Goal: Information Seeking & Learning: Learn about a topic

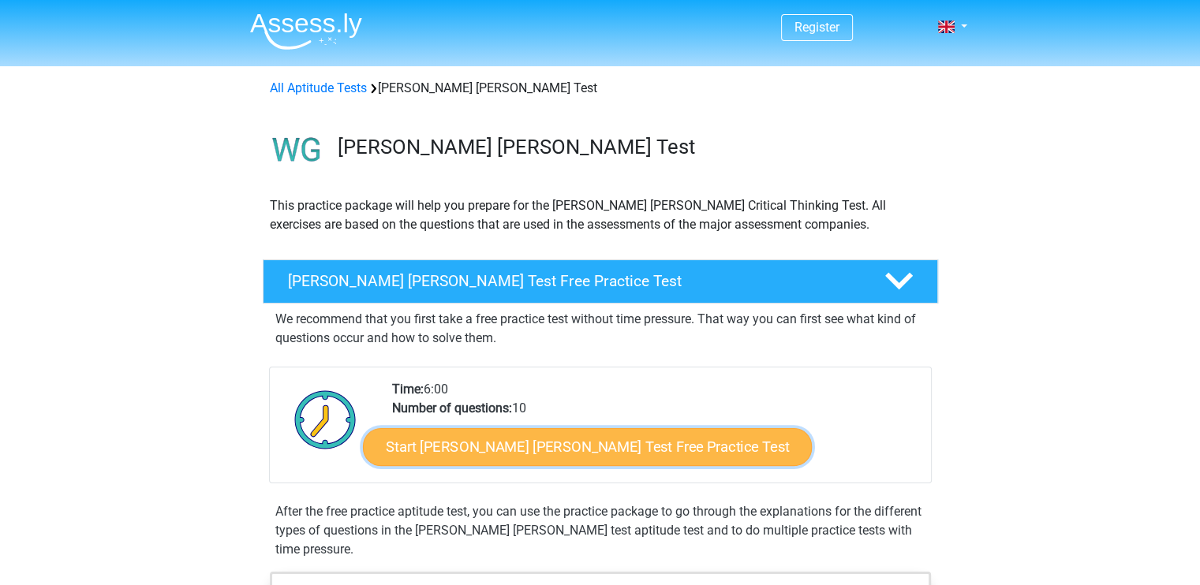
click at [579, 435] on link "Start Watson Glaser Test Free Practice Test" at bounding box center [587, 447] width 449 height 38
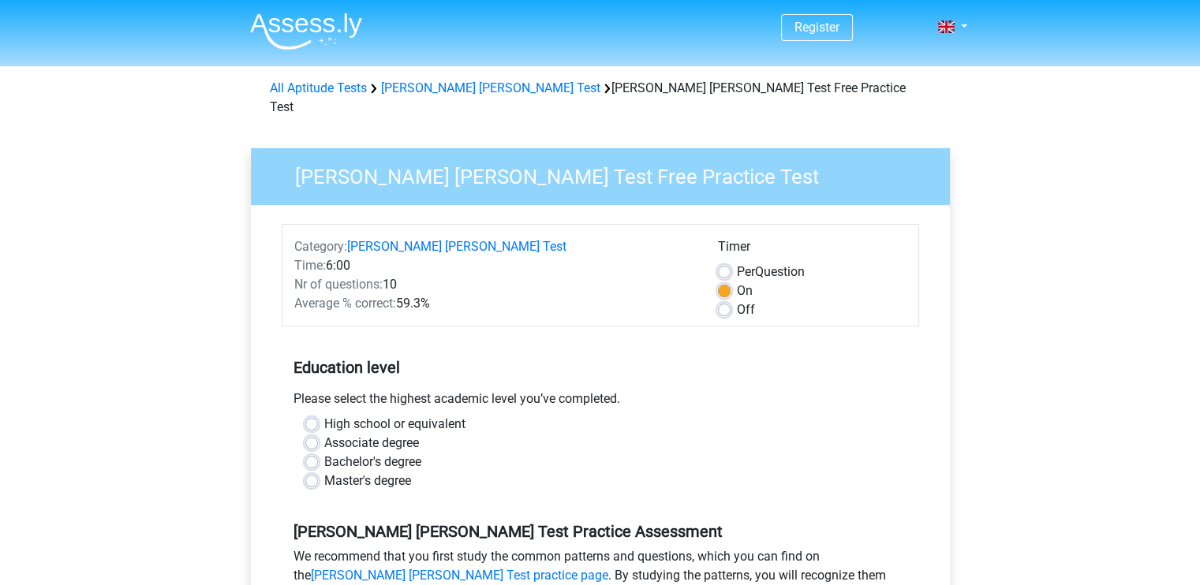
click at [443, 415] on label "High school or equivalent" at bounding box center [394, 424] width 141 height 19
click at [318, 415] on input "High school or equivalent" at bounding box center [311, 423] width 13 height 16
radio input "true"
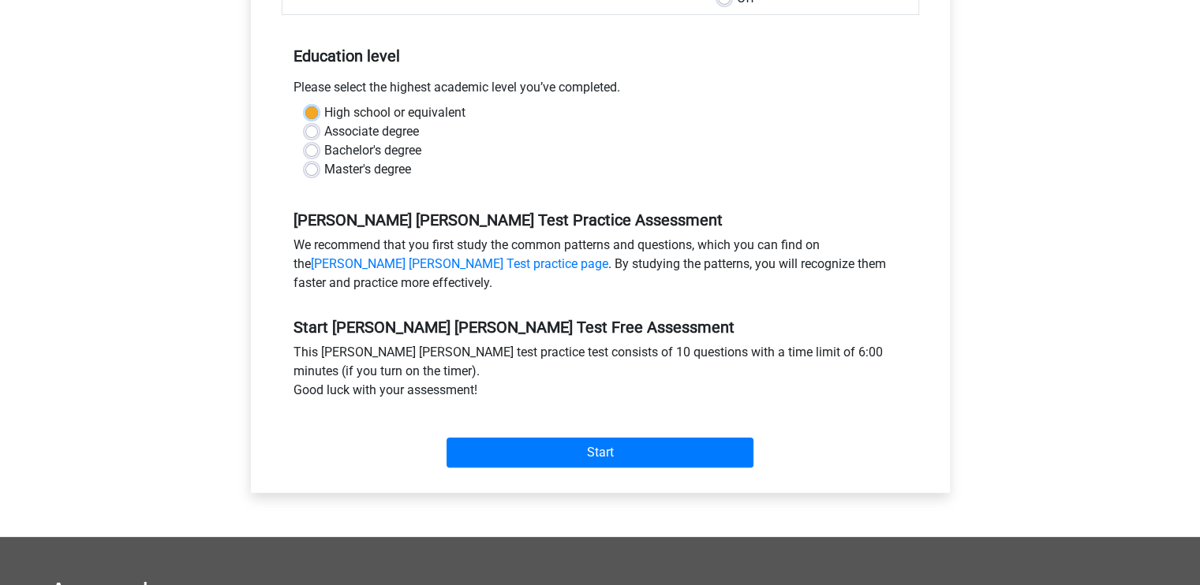
scroll to position [316, 0]
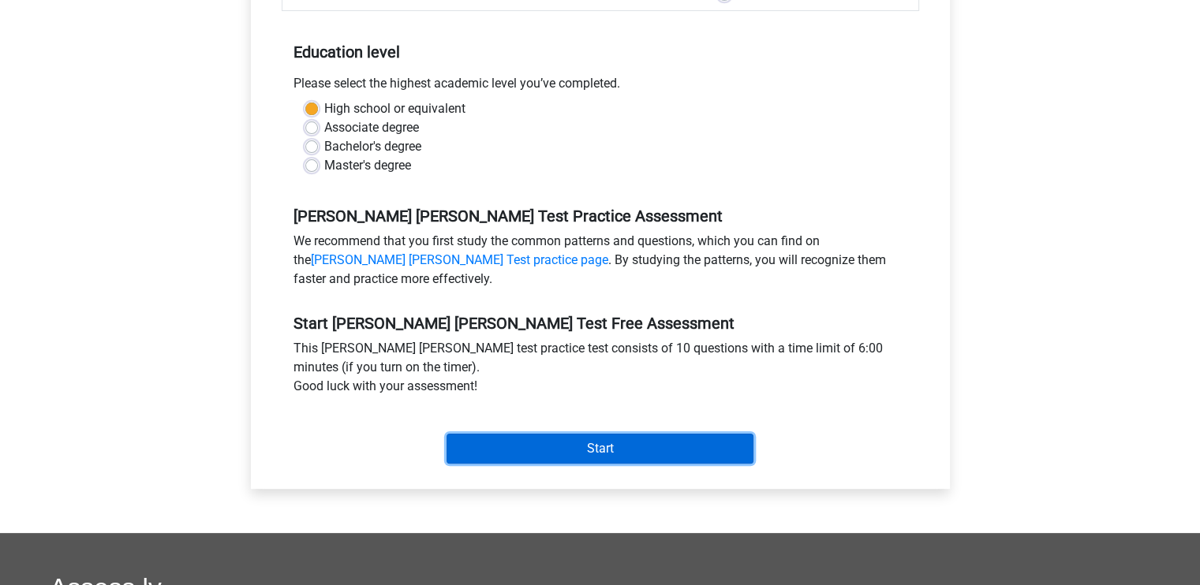
click at [616, 434] on input "Start" at bounding box center [600, 449] width 307 height 30
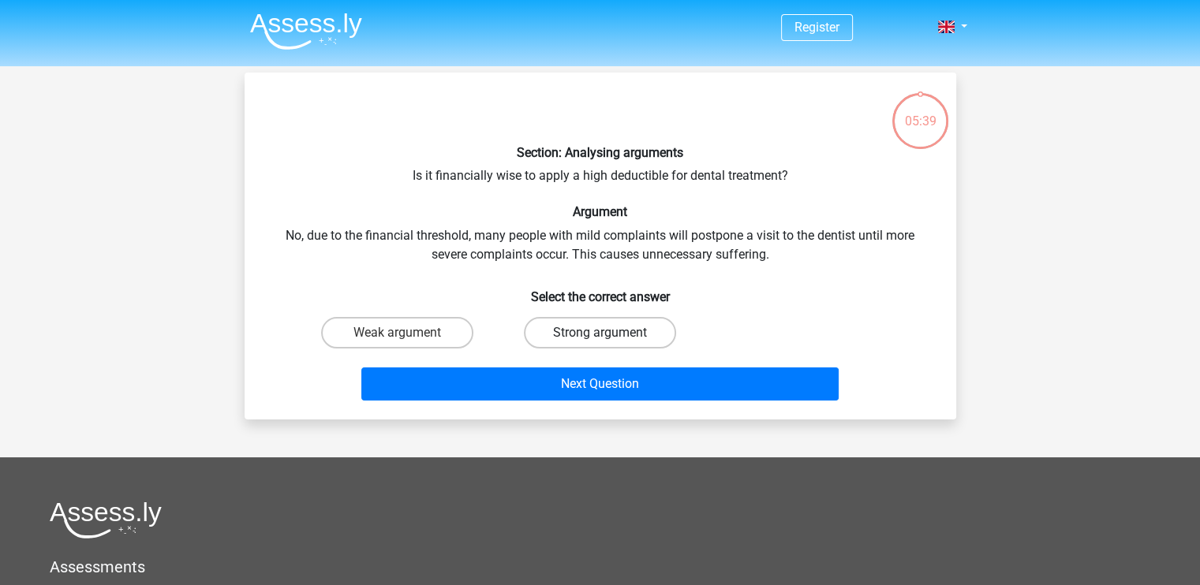
click at [594, 335] on label "Strong argument" at bounding box center [600, 333] width 152 height 32
click at [600, 335] on input "Strong argument" at bounding box center [605, 338] width 10 height 10
radio input "true"
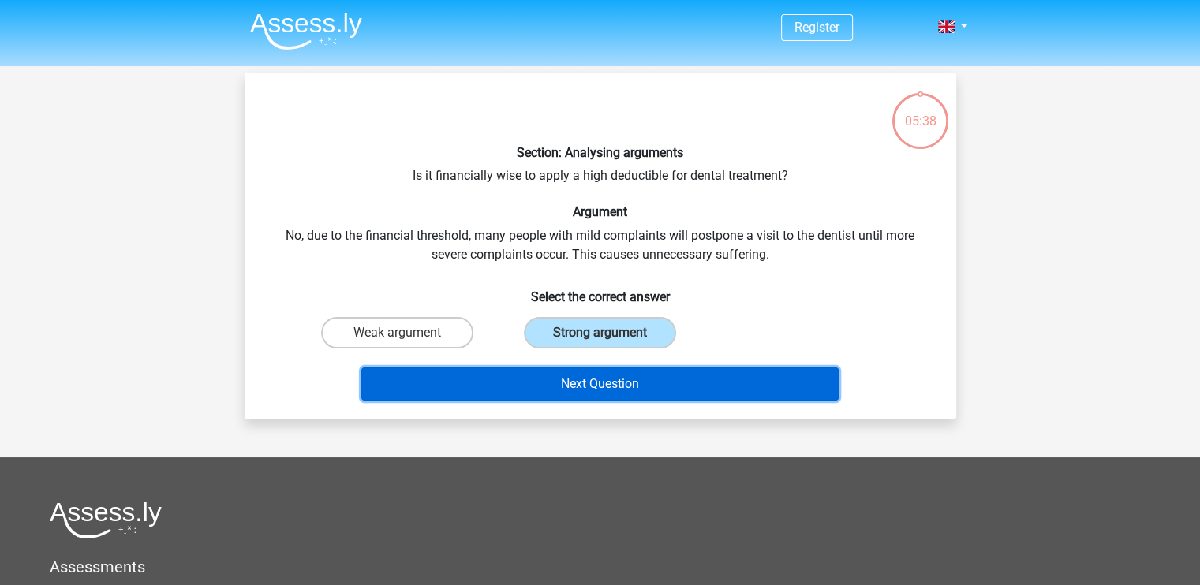
click at [697, 372] on button "Next Question" at bounding box center [599, 384] width 477 height 33
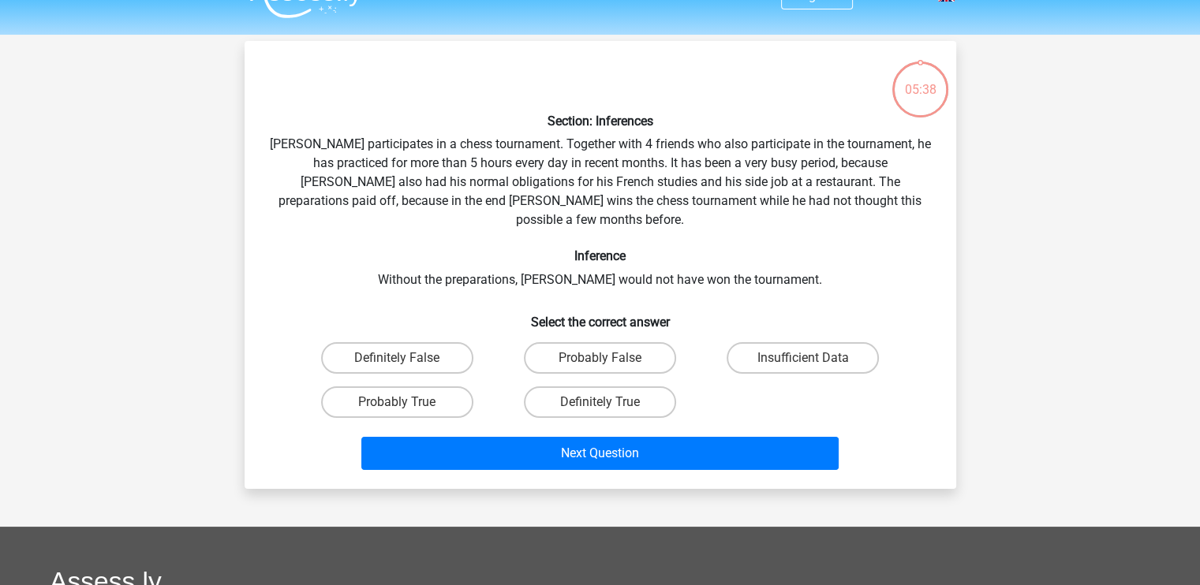
scroll to position [73, 0]
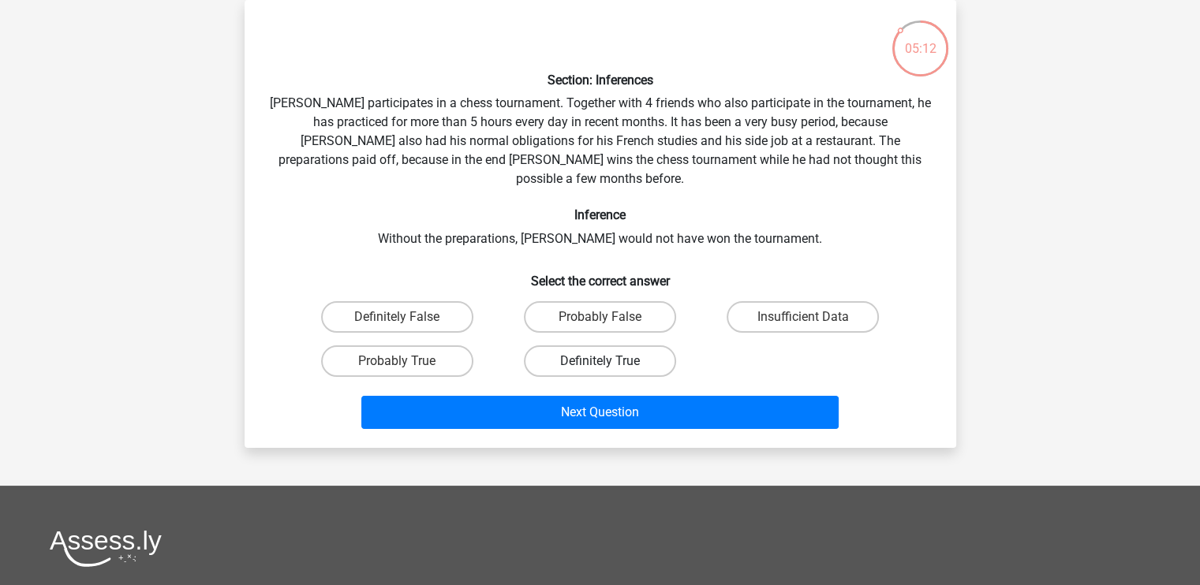
click at [566, 346] on label "Definitely True" at bounding box center [600, 362] width 152 height 32
click at [600, 361] on input "Definitely True" at bounding box center [605, 366] width 10 height 10
radio input "true"
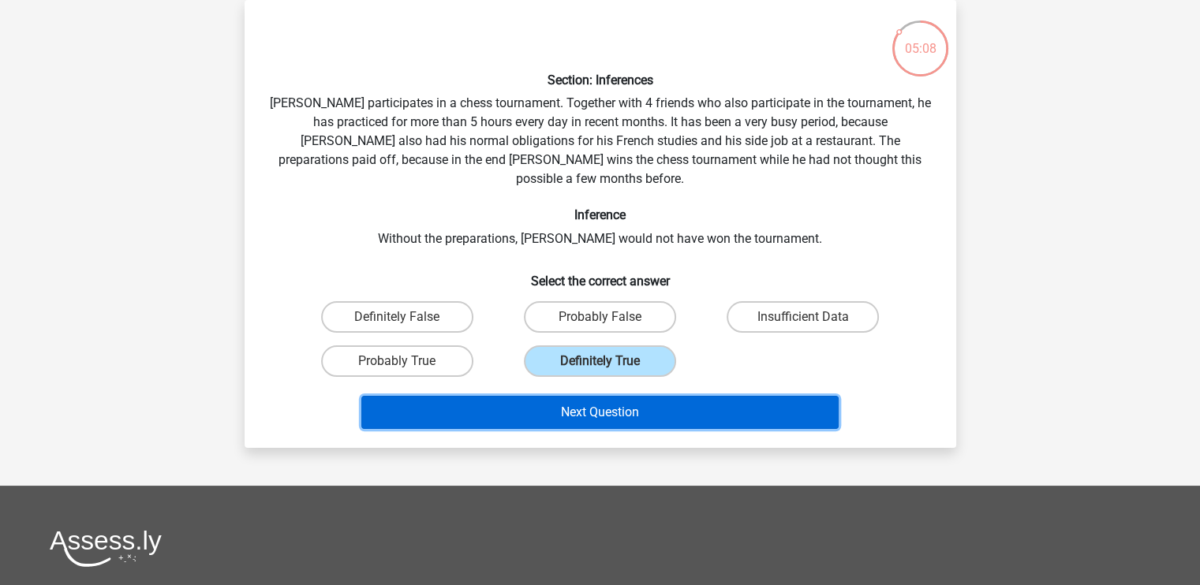
click at [678, 397] on button "Next Question" at bounding box center [599, 412] width 477 height 33
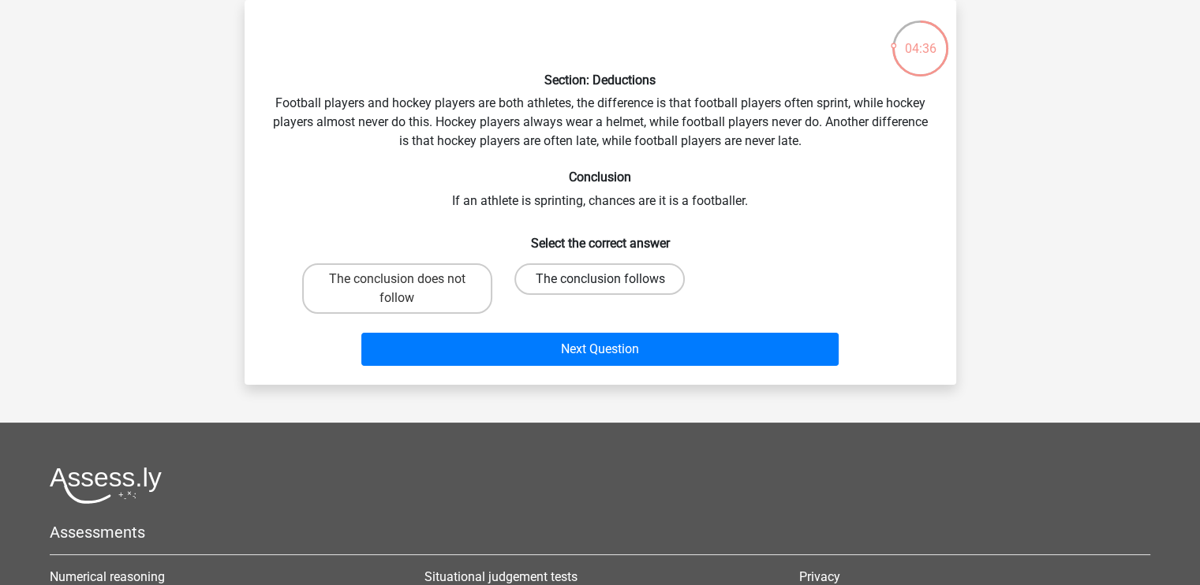
click at [633, 280] on label "The conclusion follows" at bounding box center [599, 280] width 170 height 32
click at [610, 280] on input "The conclusion follows" at bounding box center [605, 284] width 10 height 10
radio input "true"
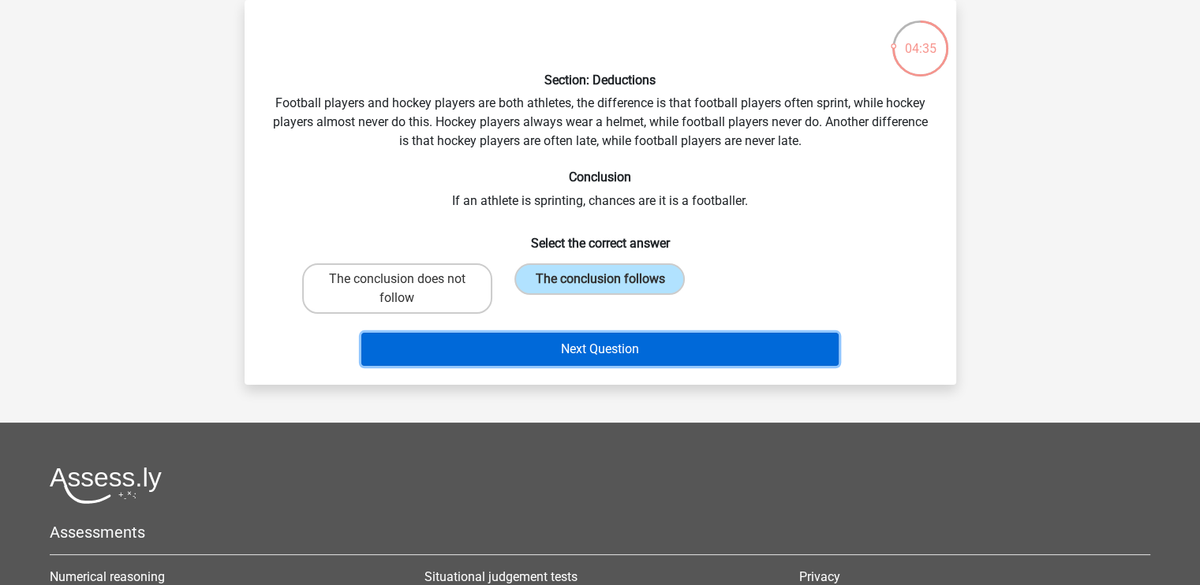
click at [609, 344] on button "Next Question" at bounding box center [599, 349] width 477 height 33
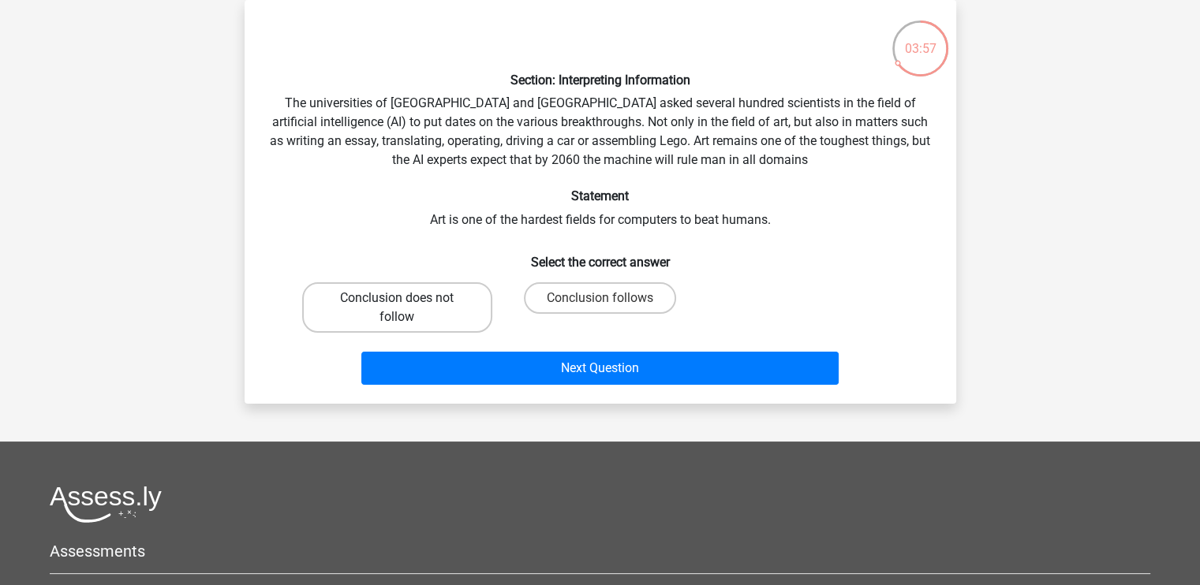
click at [414, 308] on label "Conclusion does not follow" at bounding box center [397, 307] width 190 height 50
click at [407, 308] on input "Conclusion does not follow" at bounding box center [402, 303] width 10 height 10
radio input "true"
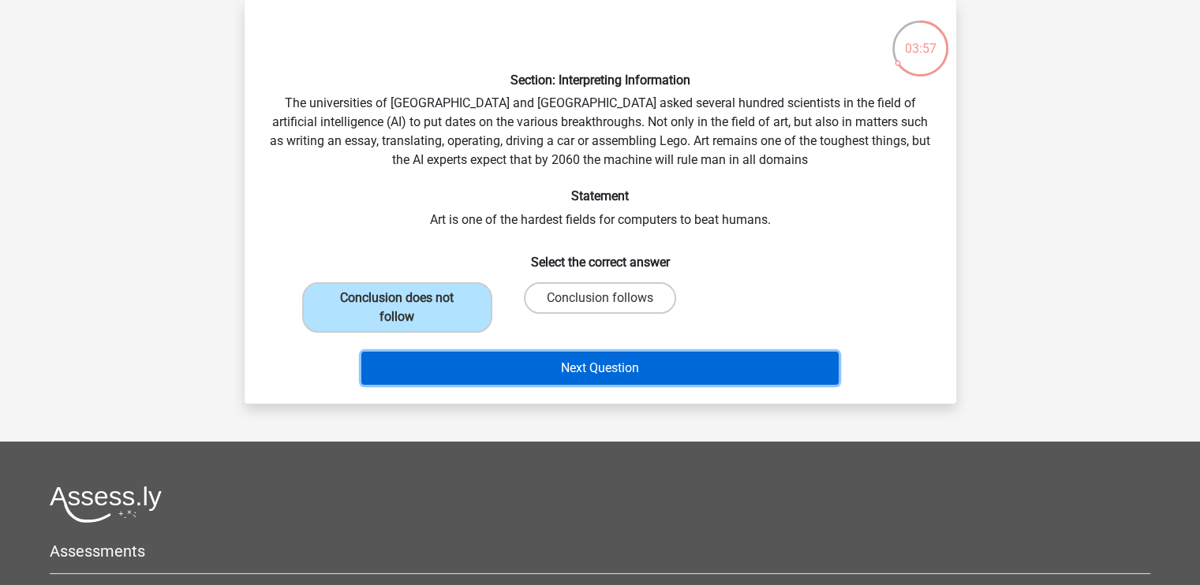
click at [559, 365] on button "Next Question" at bounding box center [599, 368] width 477 height 33
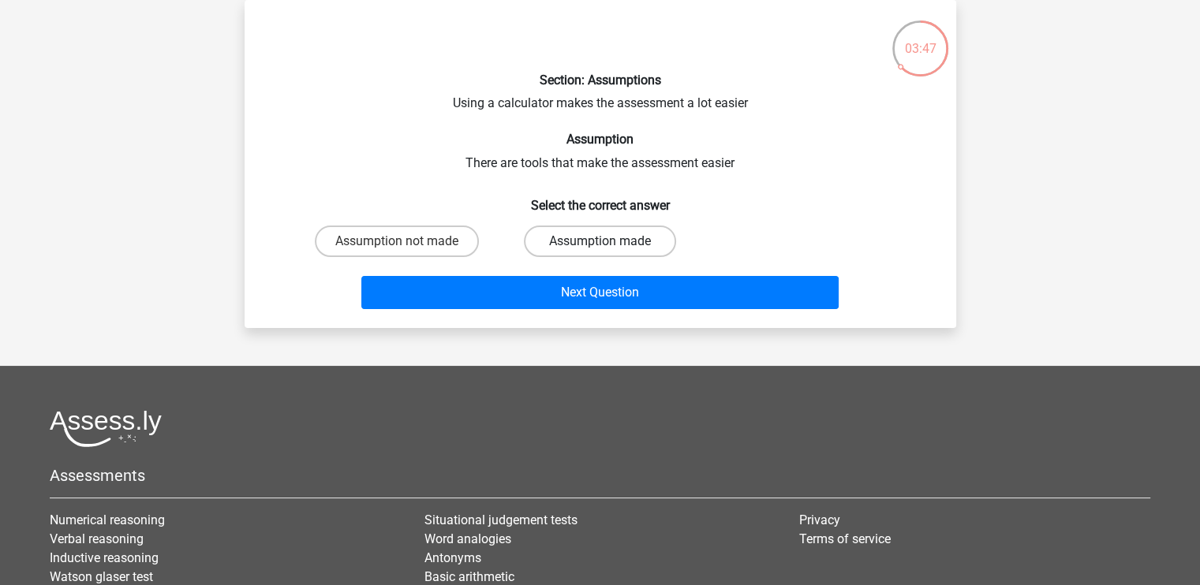
click at [612, 242] on label "Assumption made" at bounding box center [600, 242] width 152 height 32
click at [610, 242] on input "Assumption made" at bounding box center [605, 246] width 10 height 10
radio input "true"
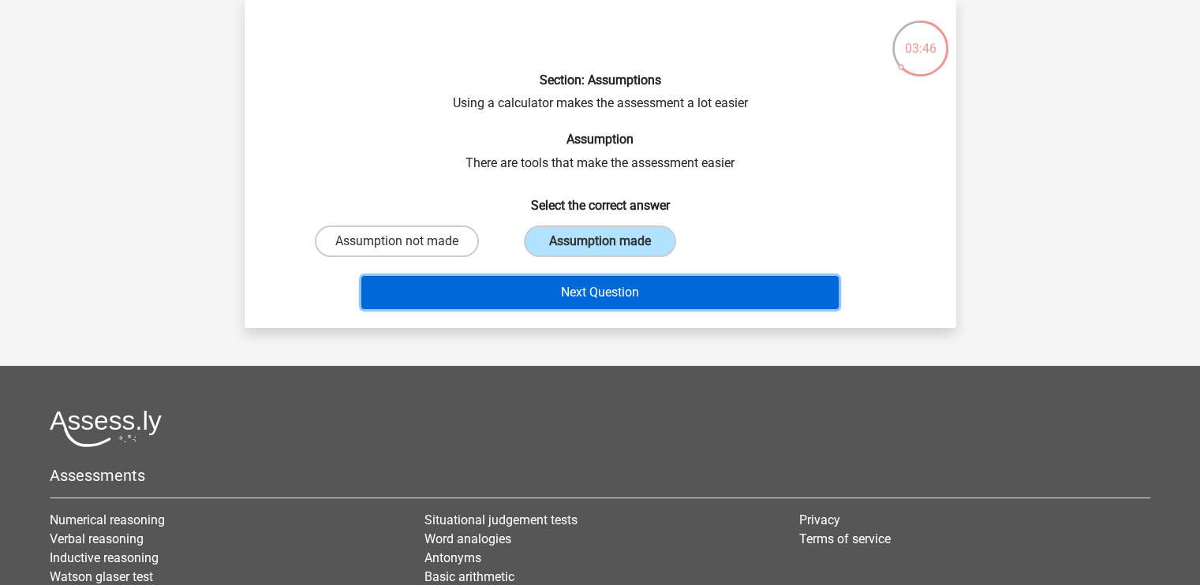
drag, startPoint x: 754, startPoint y: 288, endPoint x: 791, endPoint y: 282, distance: 37.6
click at [756, 287] on button "Next Question" at bounding box center [599, 292] width 477 height 33
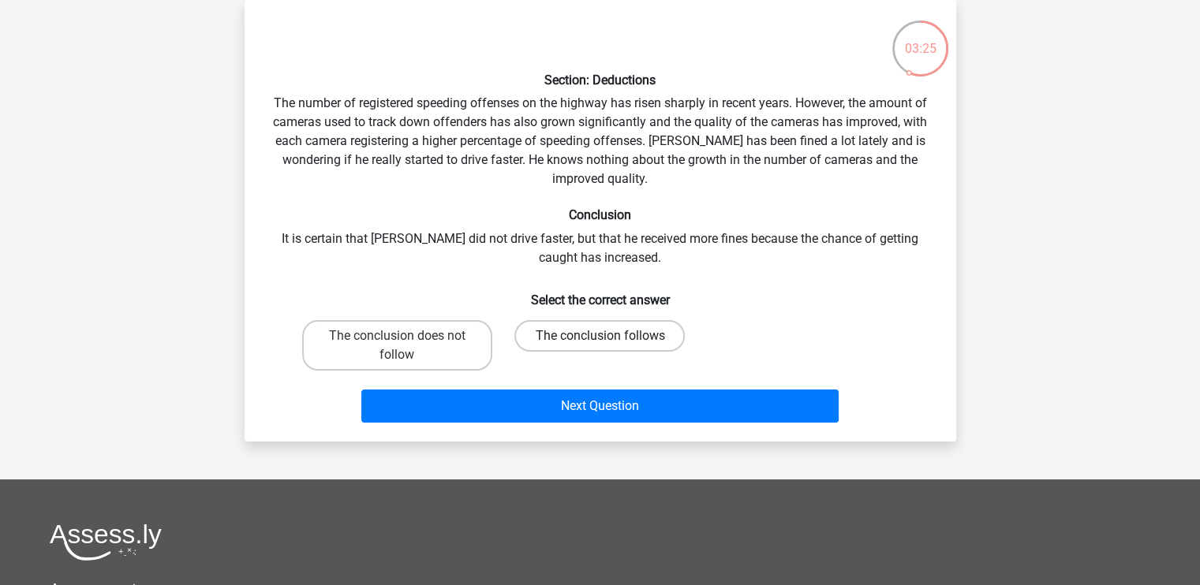
click at [624, 340] on label "The conclusion follows" at bounding box center [599, 336] width 170 height 32
click at [610, 340] on input "The conclusion follows" at bounding box center [605, 341] width 10 height 10
radio input "true"
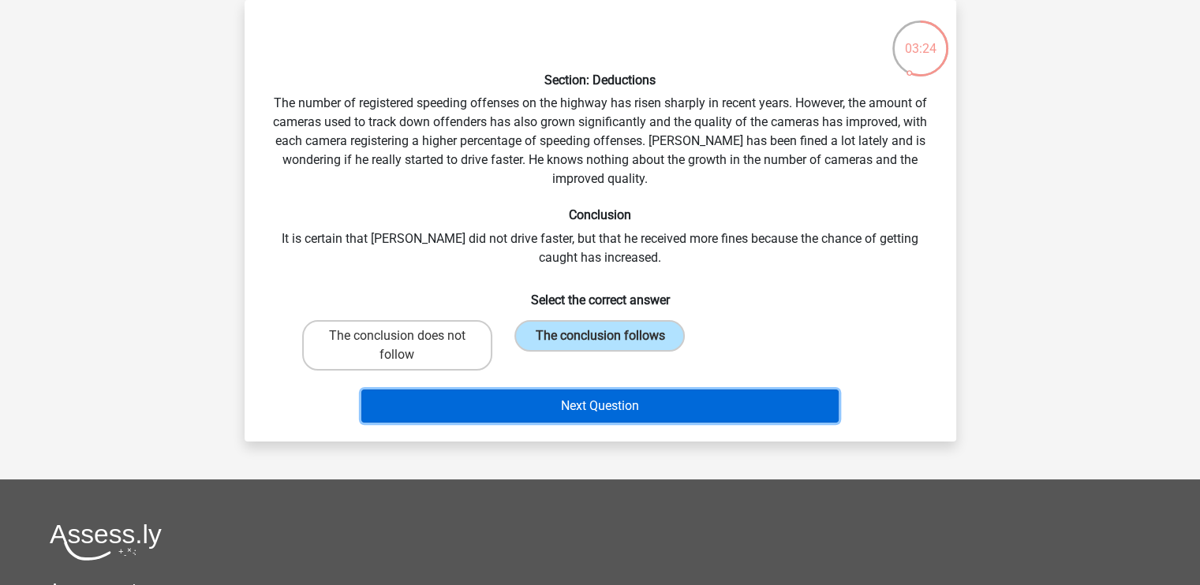
click at [616, 405] on button "Next Question" at bounding box center [599, 406] width 477 height 33
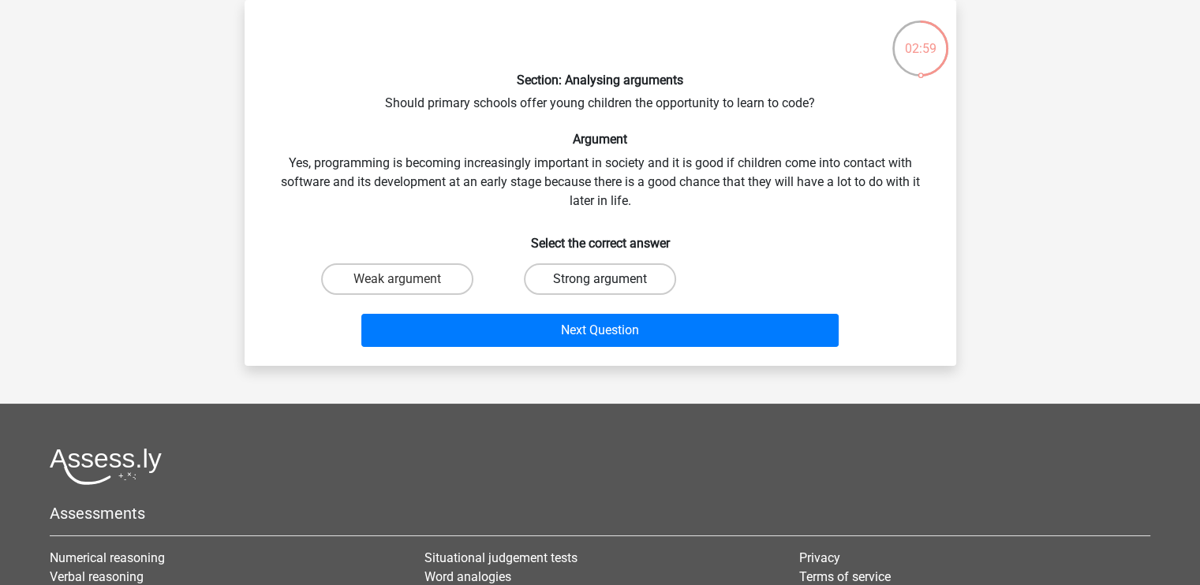
click at [649, 273] on label "Strong argument" at bounding box center [600, 280] width 152 height 32
click at [610, 279] on input "Strong argument" at bounding box center [605, 284] width 10 height 10
radio input "true"
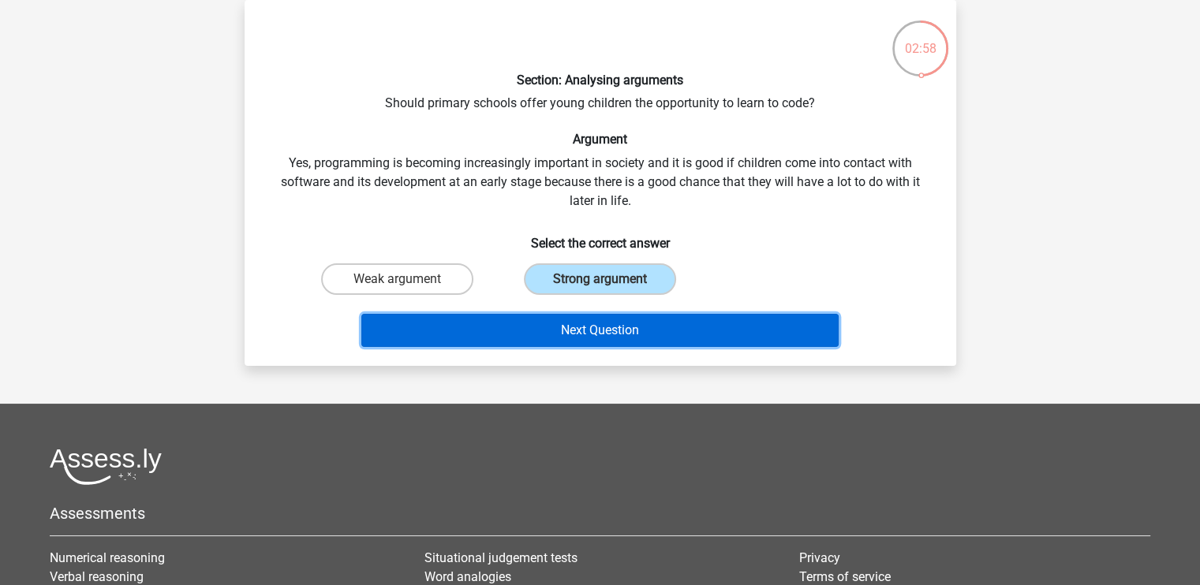
click at [634, 324] on button "Next Question" at bounding box center [599, 330] width 477 height 33
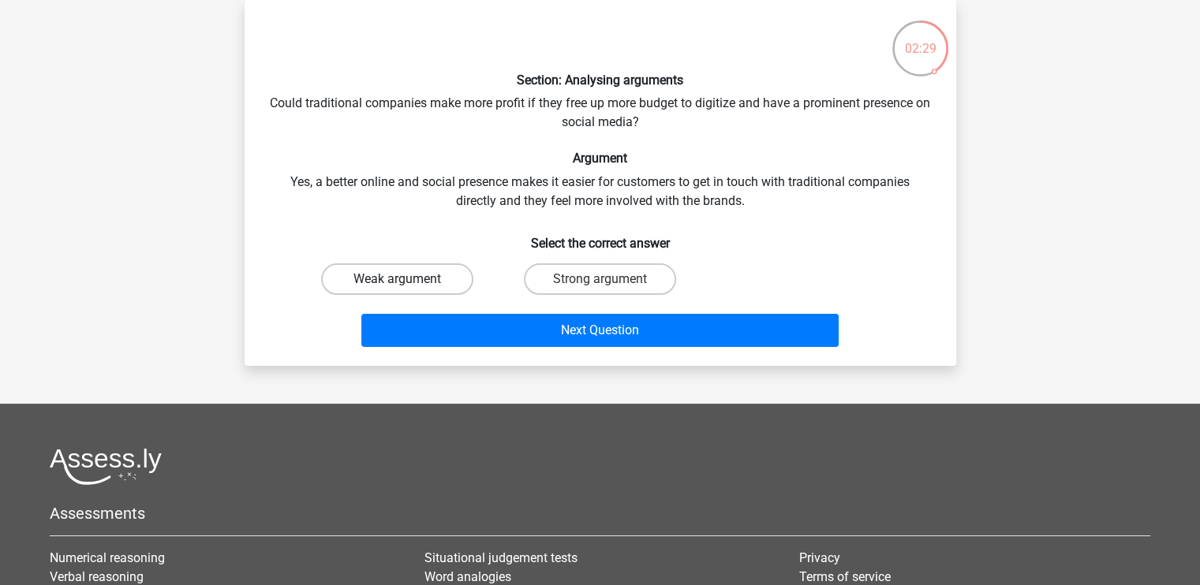
click at [413, 285] on label "Weak argument" at bounding box center [397, 280] width 152 height 32
click at [407, 285] on input "Weak argument" at bounding box center [402, 284] width 10 height 10
radio input "true"
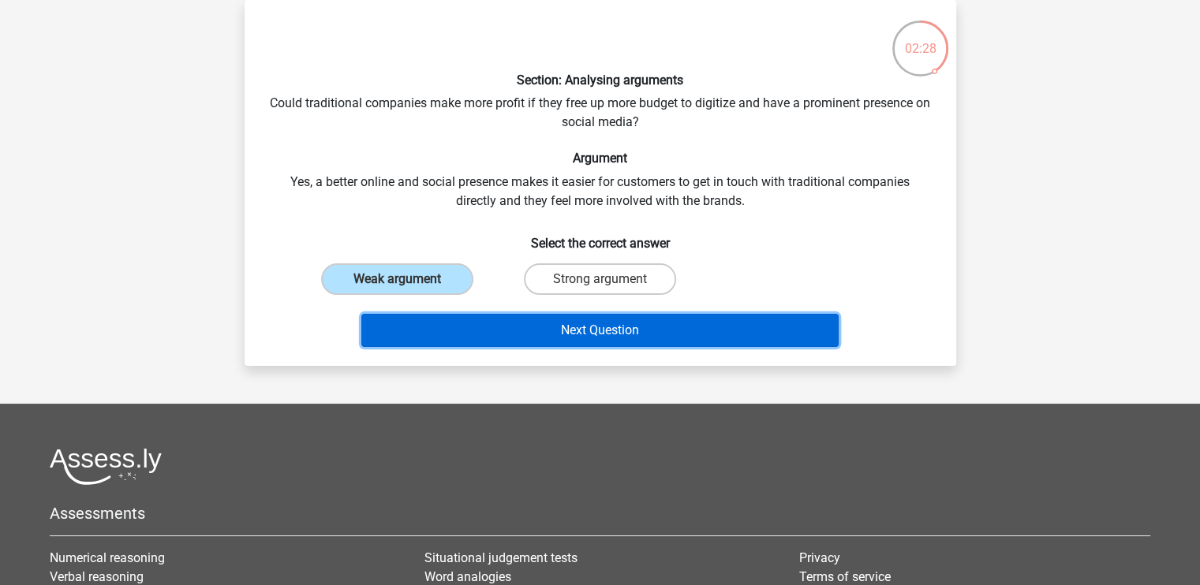
click at [567, 325] on button "Next Question" at bounding box center [599, 330] width 477 height 33
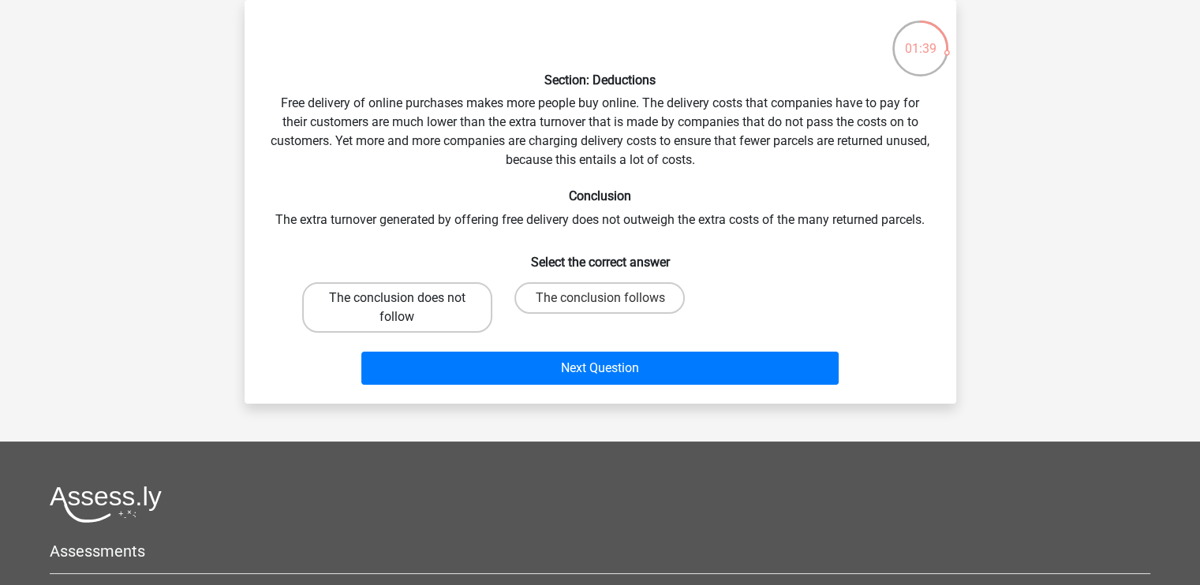
drag, startPoint x: 426, startPoint y: 308, endPoint x: 482, endPoint y: 307, distance: 56.0
click at [427, 308] on label "The conclusion does not follow" at bounding box center [397, 307] width 190 height 50
click at [407, 308] on input "The conclusion does not follow" at bounding box center [402, 303] width 10 height 10
radio input "true"
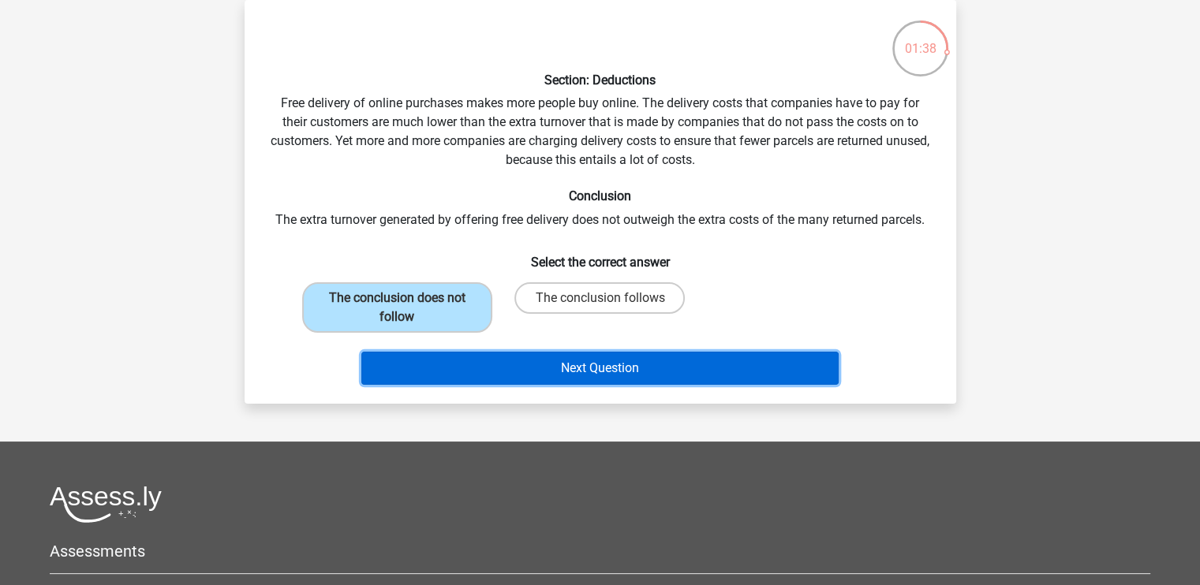
click at [604, 352] on button "Next Question" at bounding box center [599, 368] width 477 height 33
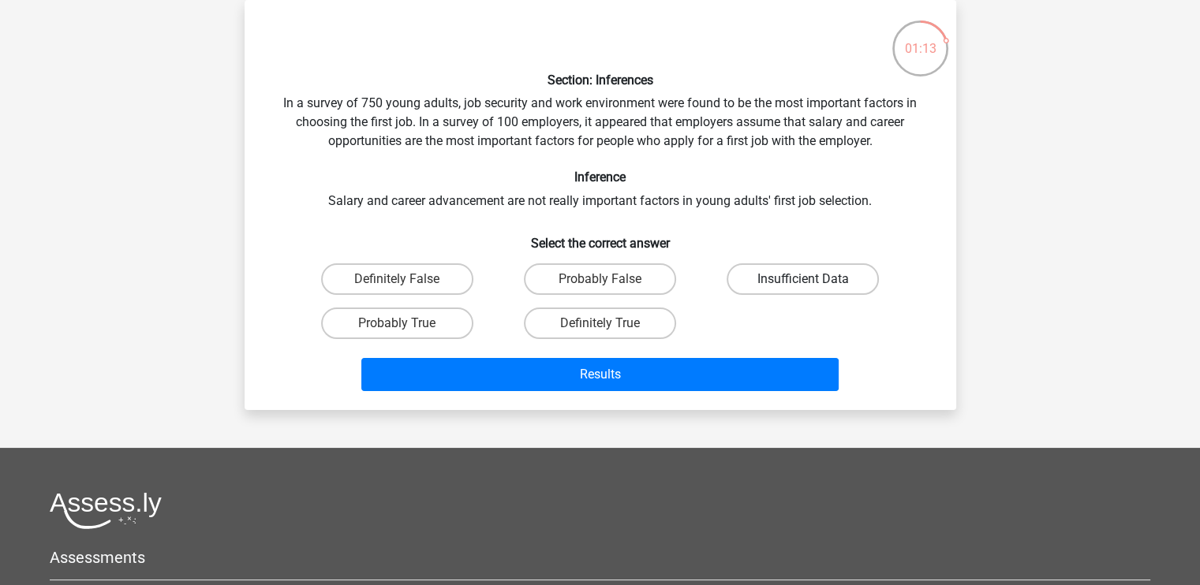
click at [798, 277] on label "Insufficient Data" at bounding box center [803, 280] width 152 height 32
click at [803, 279] on input "Insufficient Data" at bounding box center [808, 284] width 10 height 10
radio input "true"
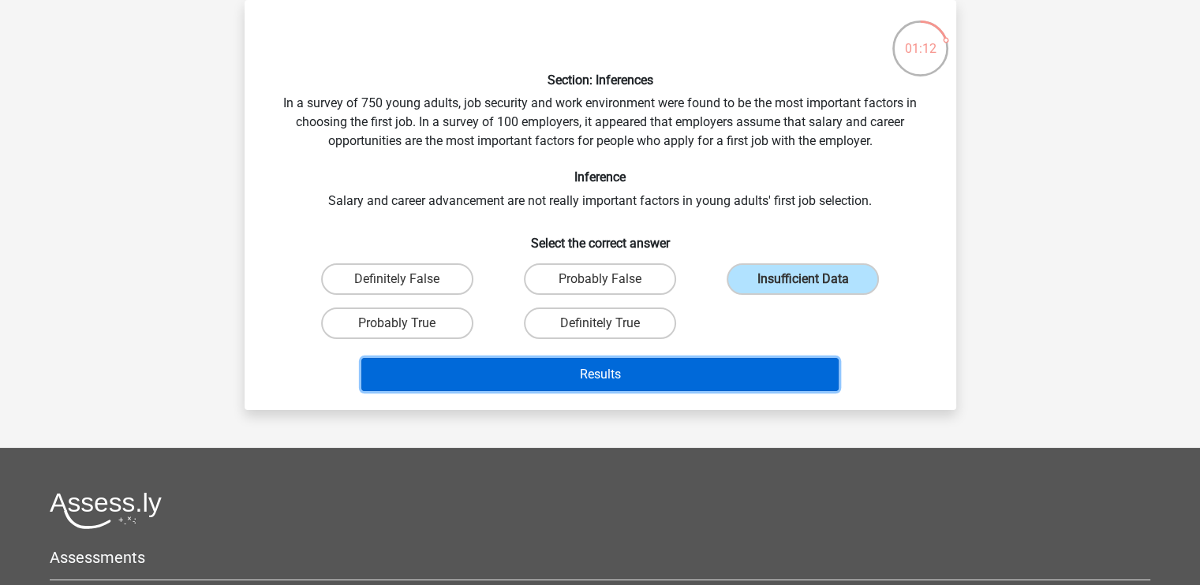
click at [640, 366] on button "Results" at bounding box center [599, 374] width 477 height 33
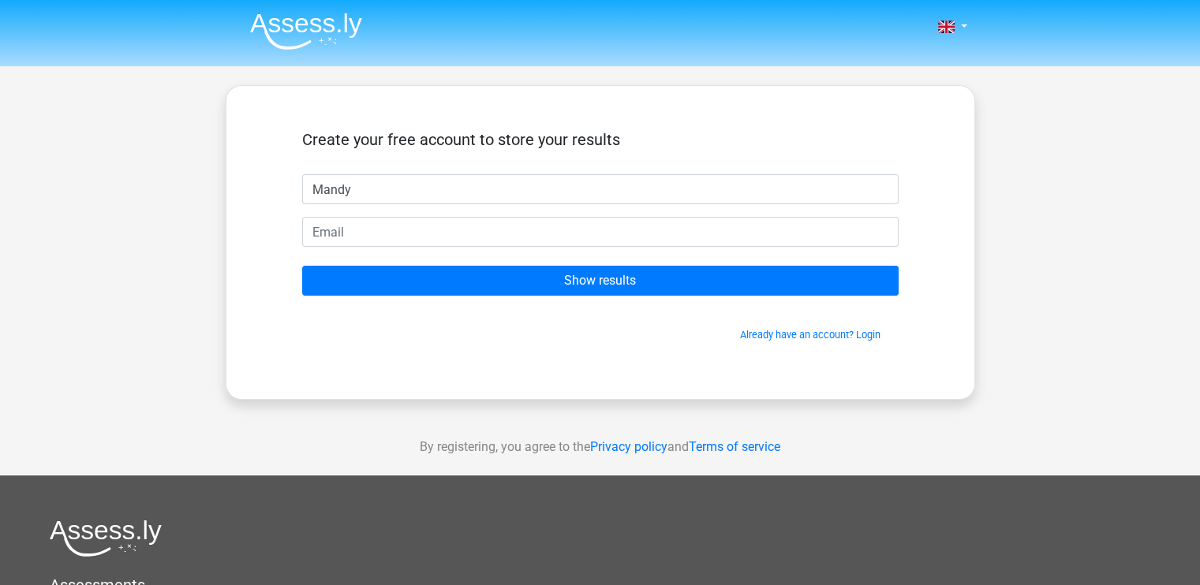
type input "Mandy"
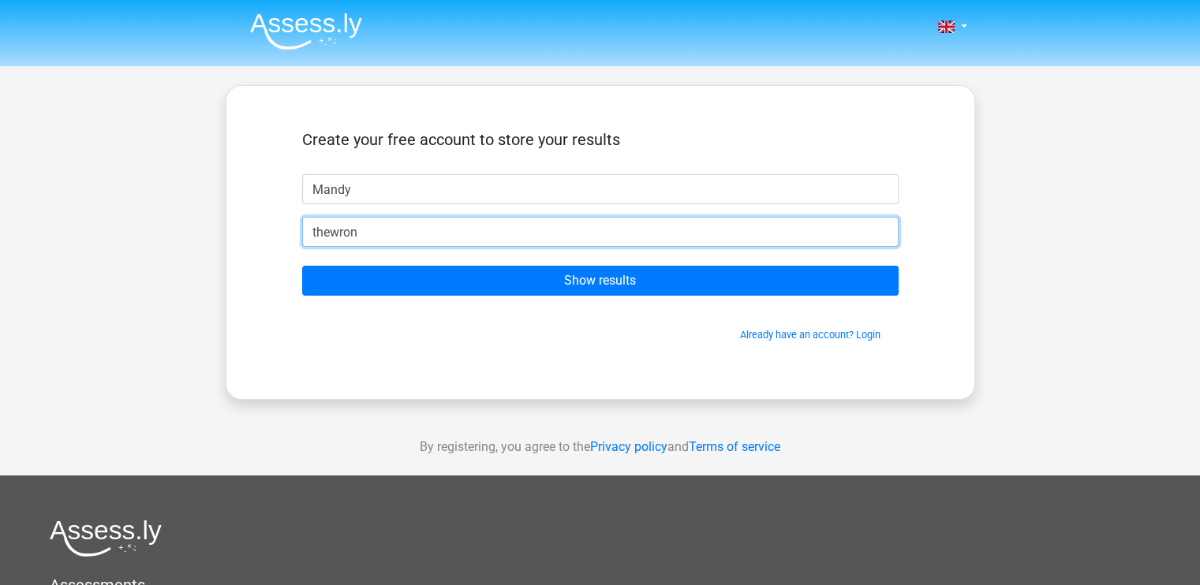
type input "thewronggrape@yahoo.com"
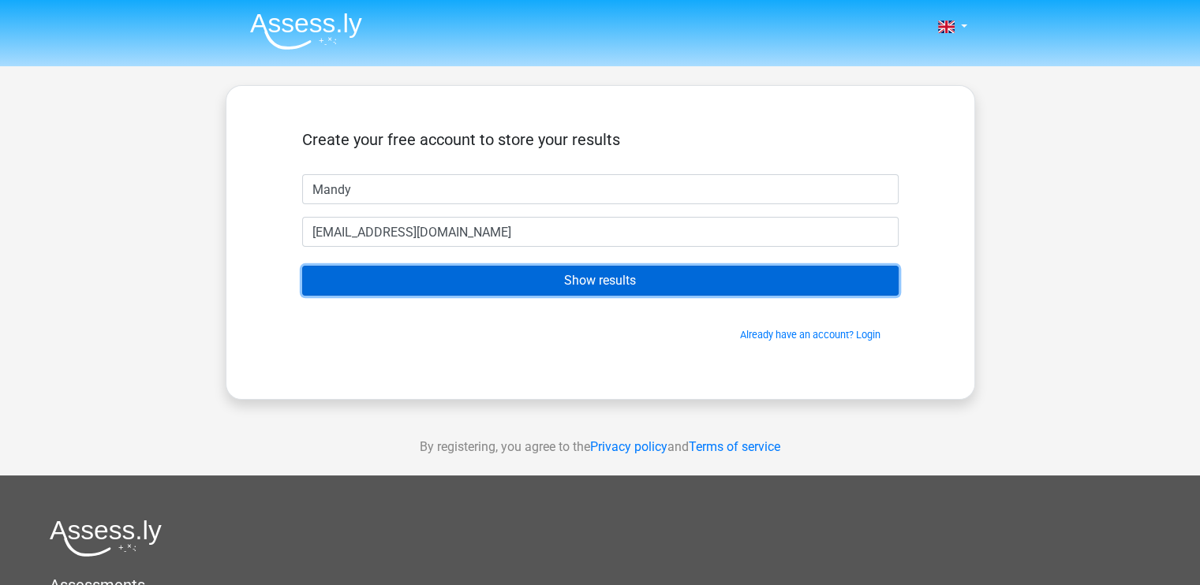
click at [593, 286] on input "Show results" at bounding box center [600, 281] width 596 height 30
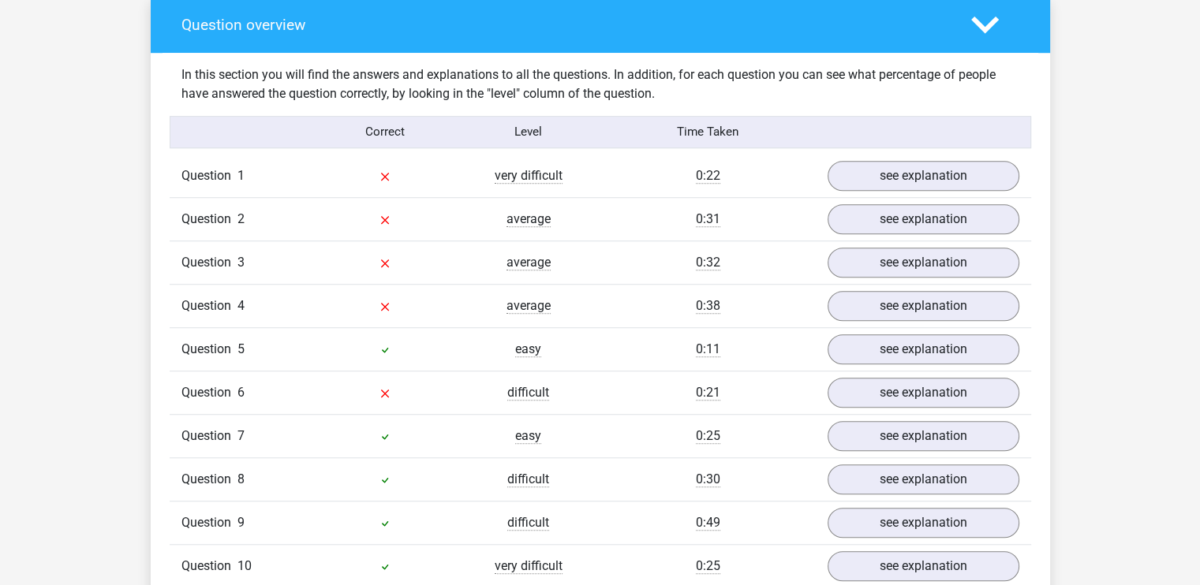
scroll to position [1262, 0]
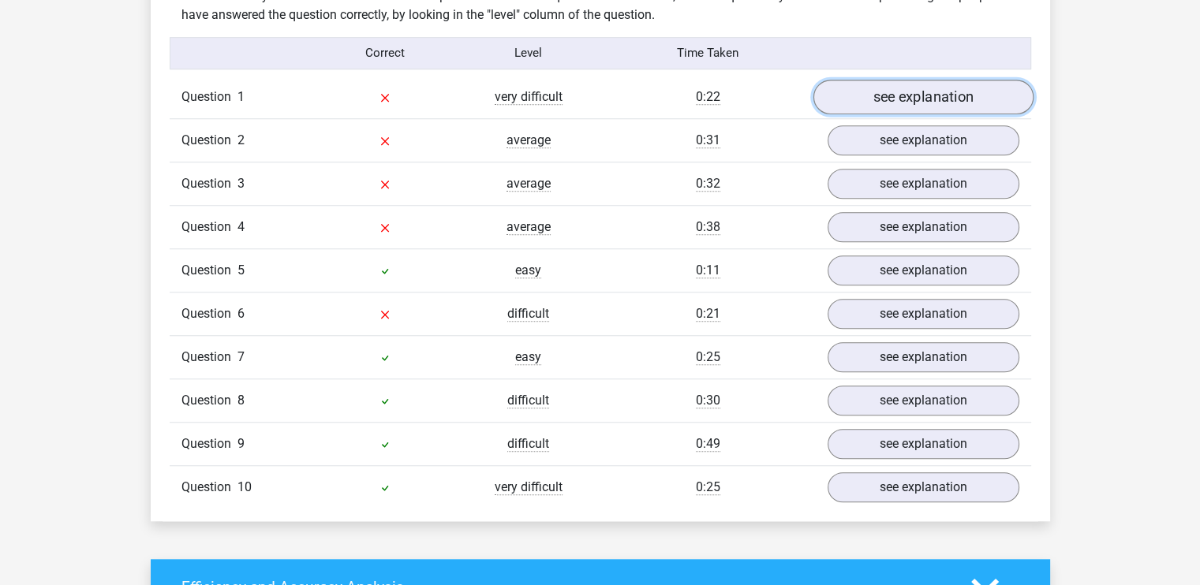
click at [900, 82] on link "see explanation" at bounding box center [923, 97] width 220 height 35
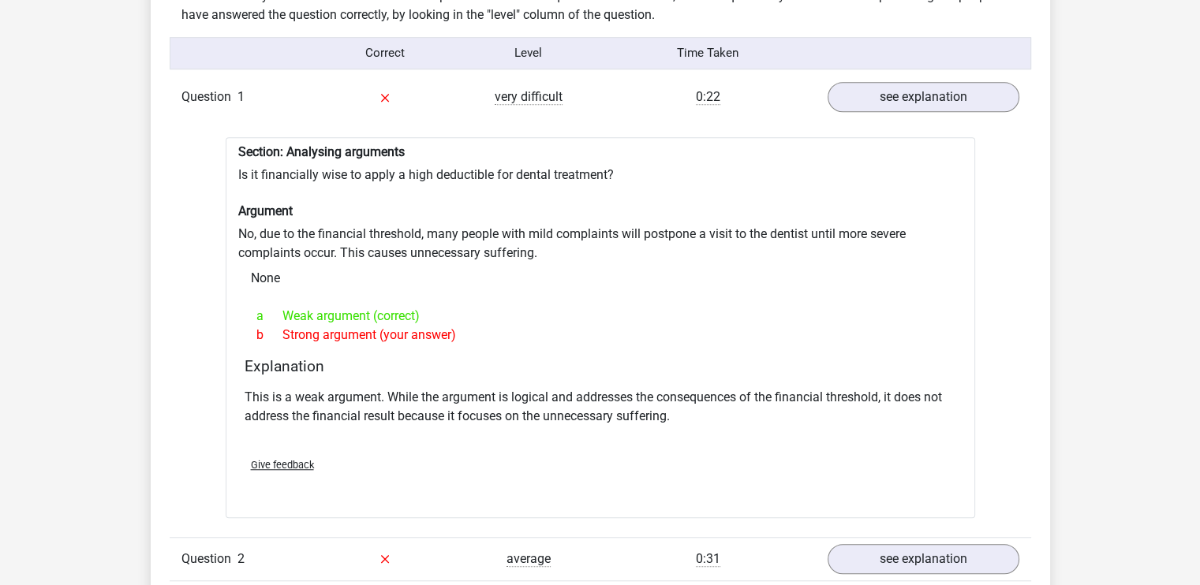
drag, startPoint x: 1095, startPoint y: 364, endPoint x: 1093, endPoint y: 356, distance: 9.0
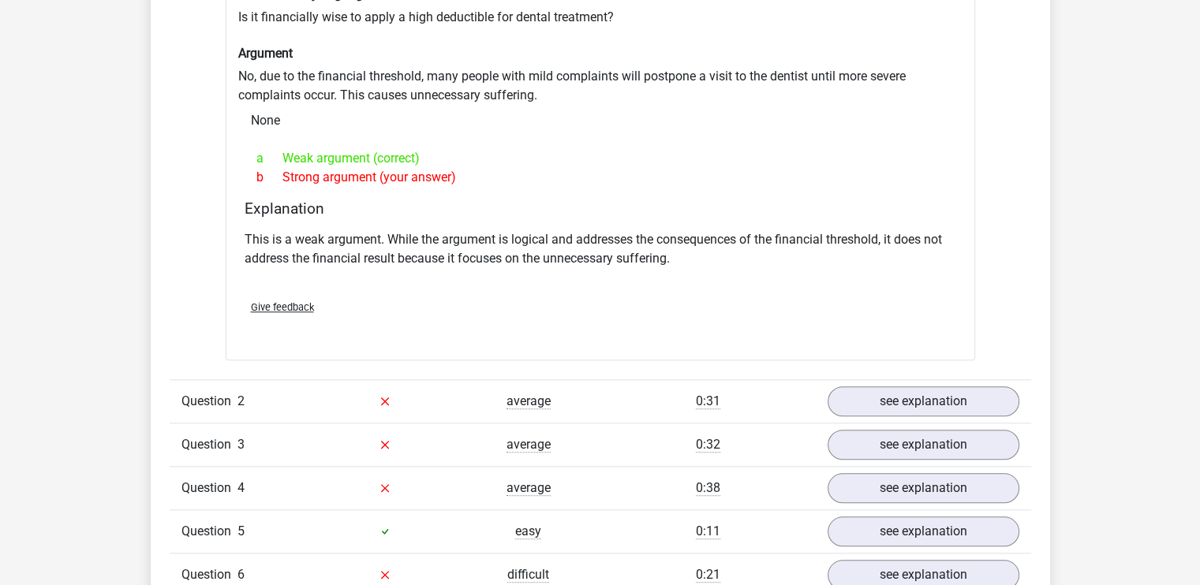
scroll to position [1499, 0]
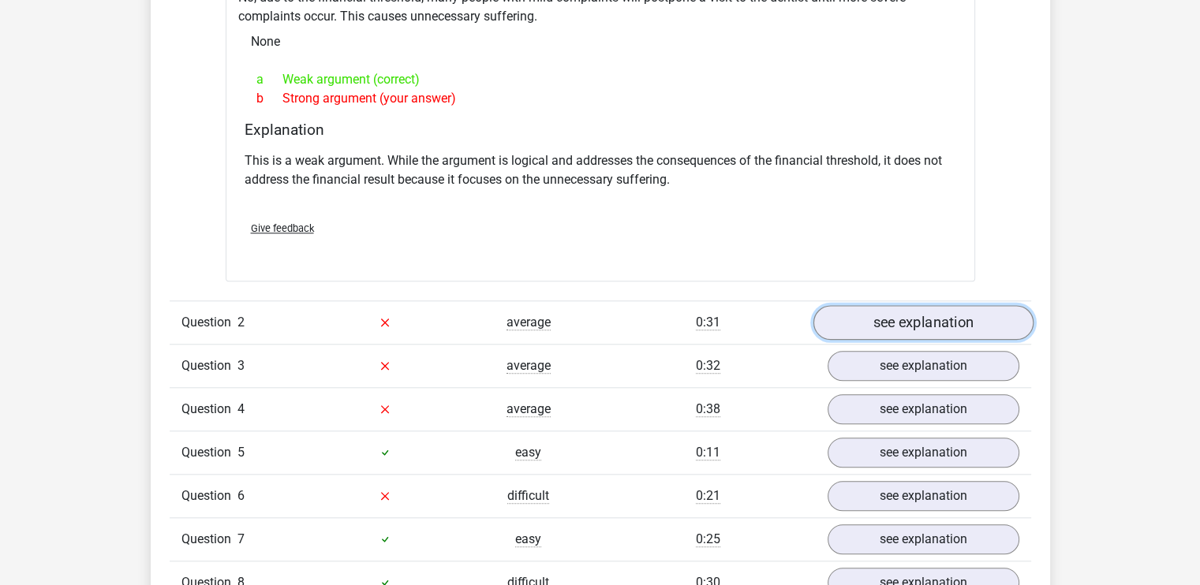
click at [941, 308] on link "see explanation" at bounding box center [923, 322] width 220 height 35
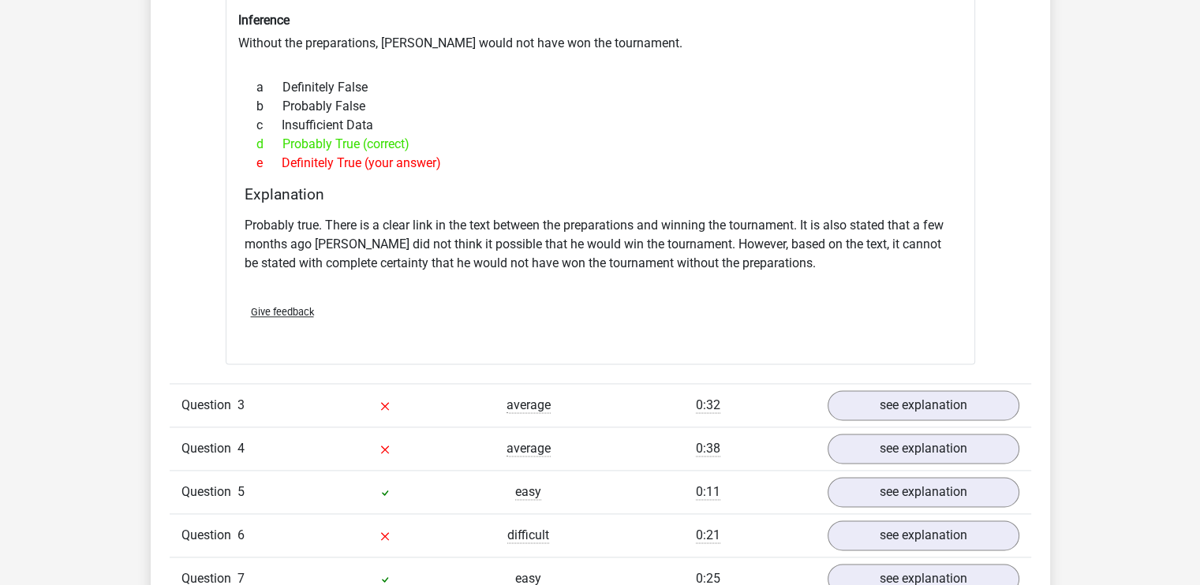
scroll to position [2130, 0]
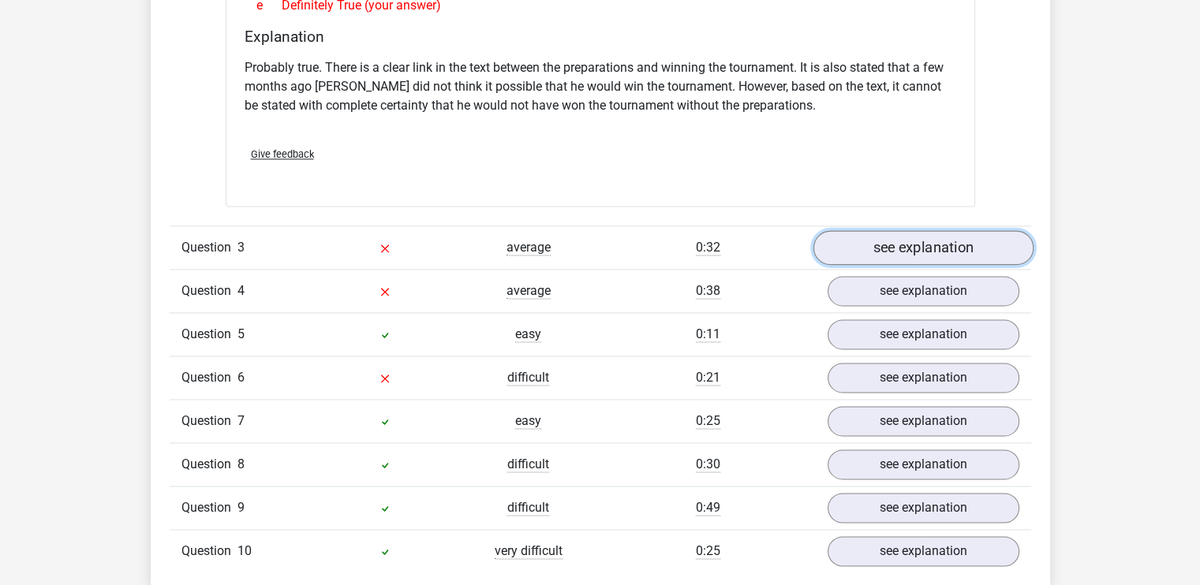
click at [928, 236] on link "see explanation" at bounding box center [923, 247] width 220 height 35
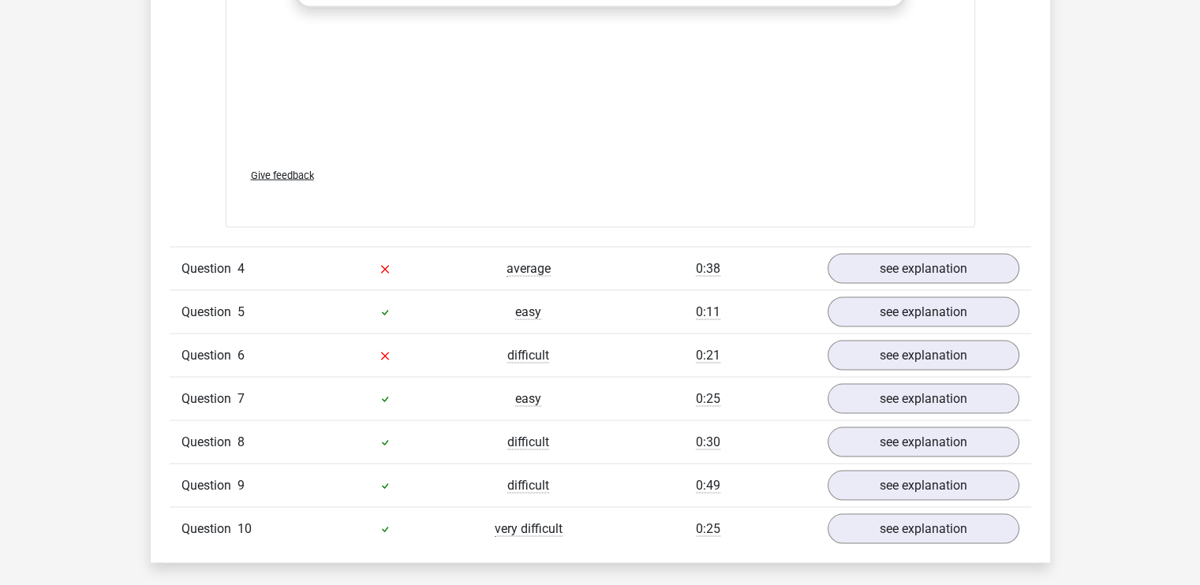
scroll to position [2998, 0]
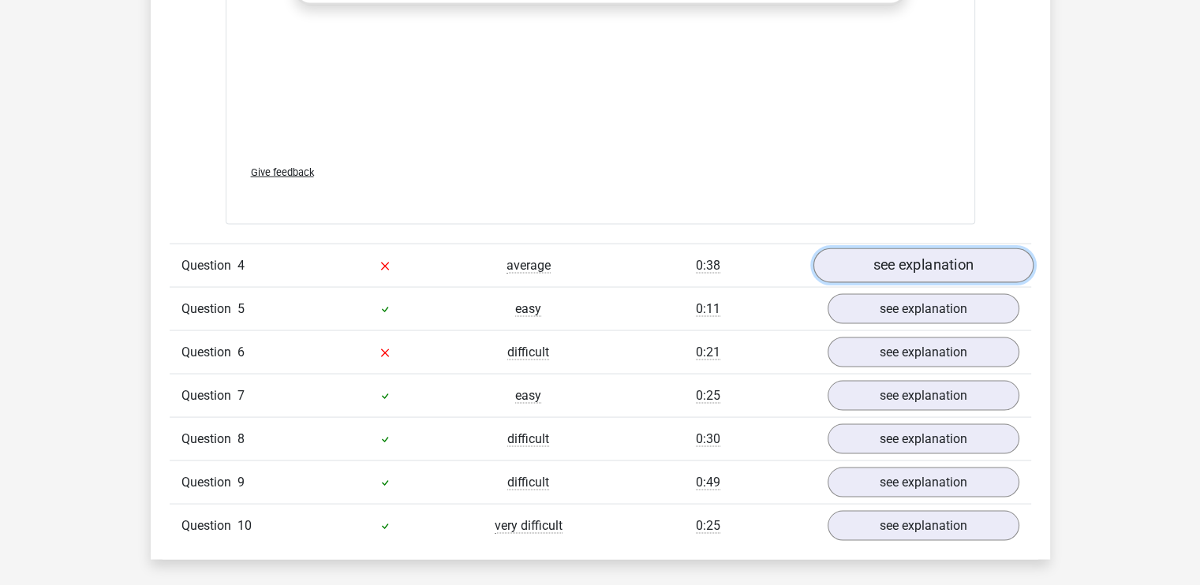
drag, startPoint x: 966, startPoint y: 248, endPoint x: 1023, endPoint y: 249, distance: 57.6
click at [966, 248] on link "see explanation" at bounding box center [923, 265] width 220 height 35
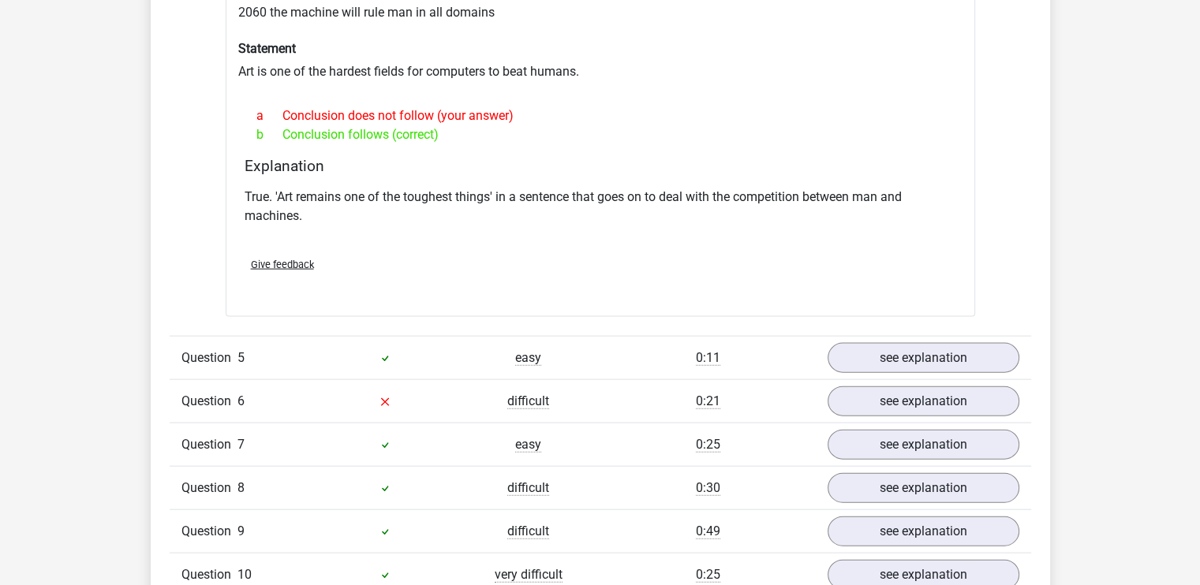
scroll to position [3471, 0]
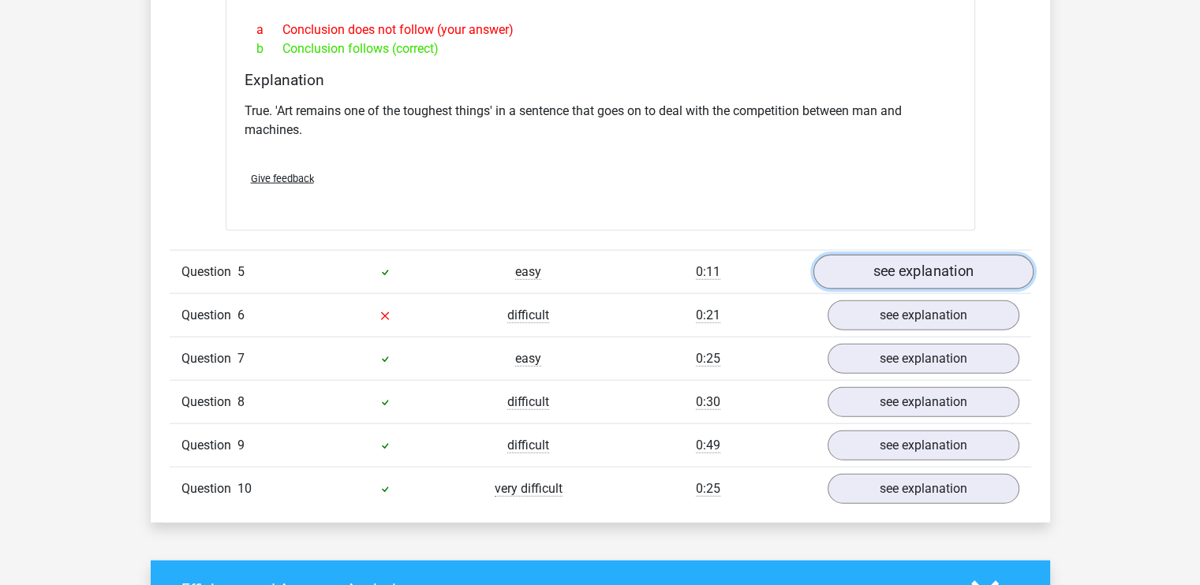
click at [931, 256] on link "see explanation" at bounding box center [923, 273] width 220 height 35
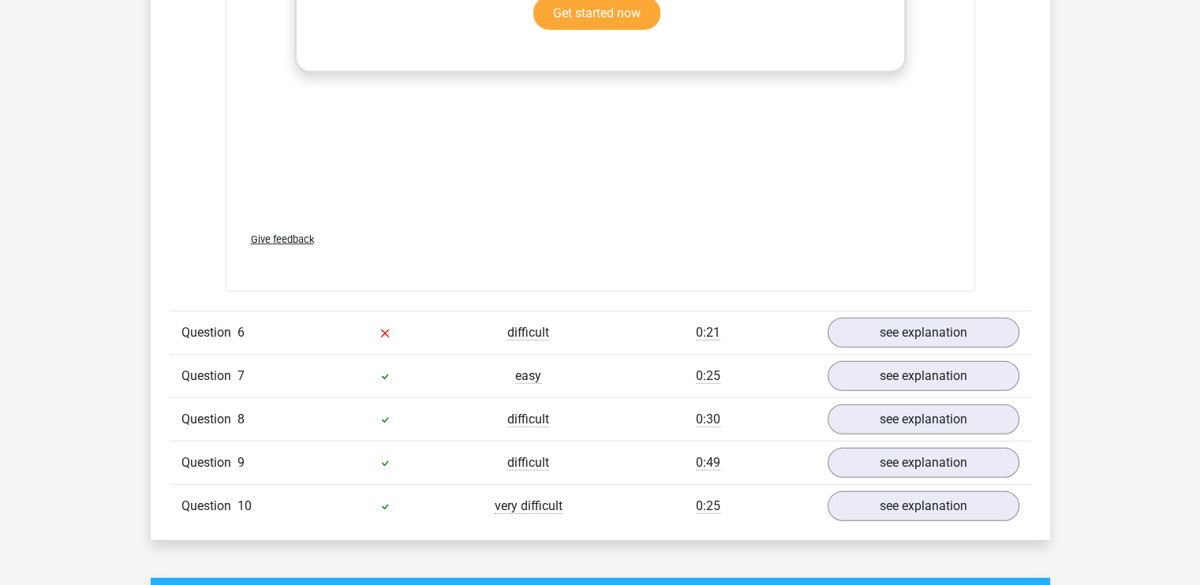
scroll to position [4260, 0]
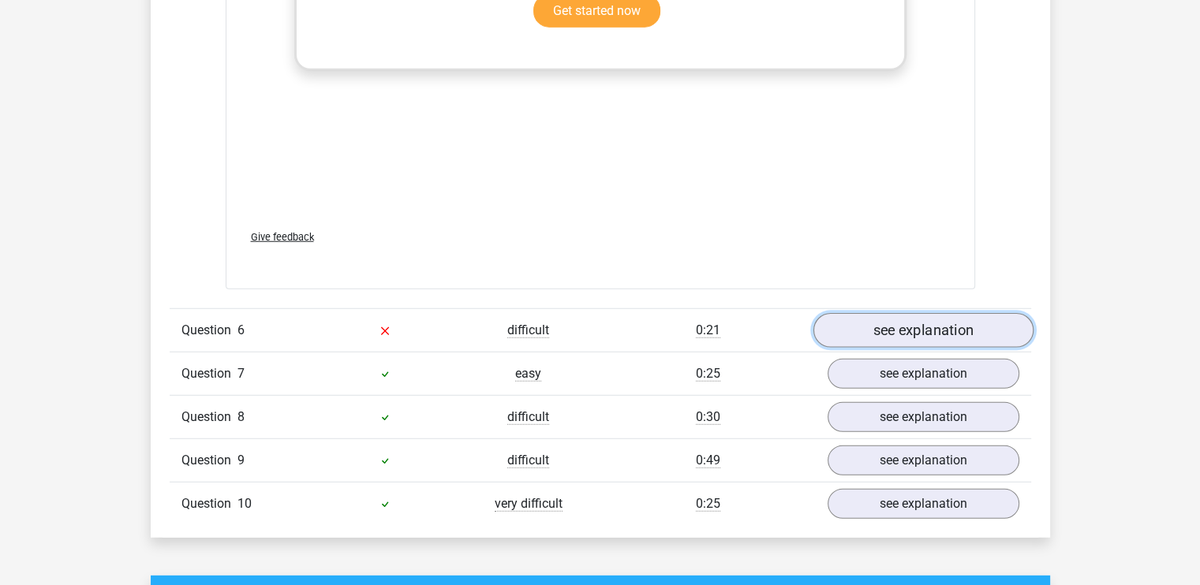
click at [959, 313] on link "see explanation" at bounding box center [923, 330] width 220 height 35
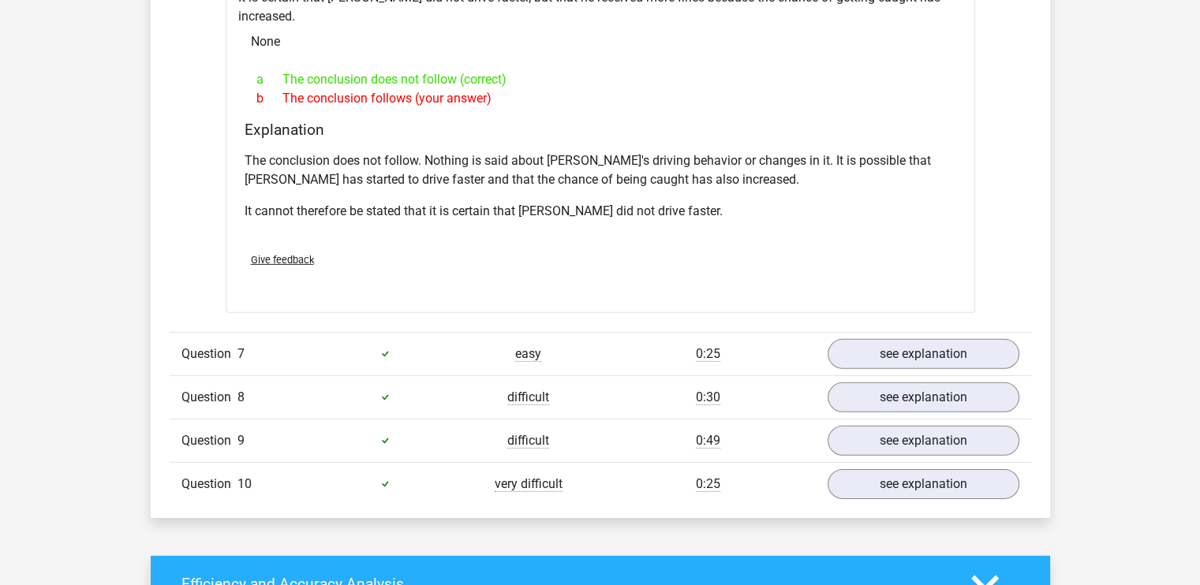
scroll to position [4813, 0]
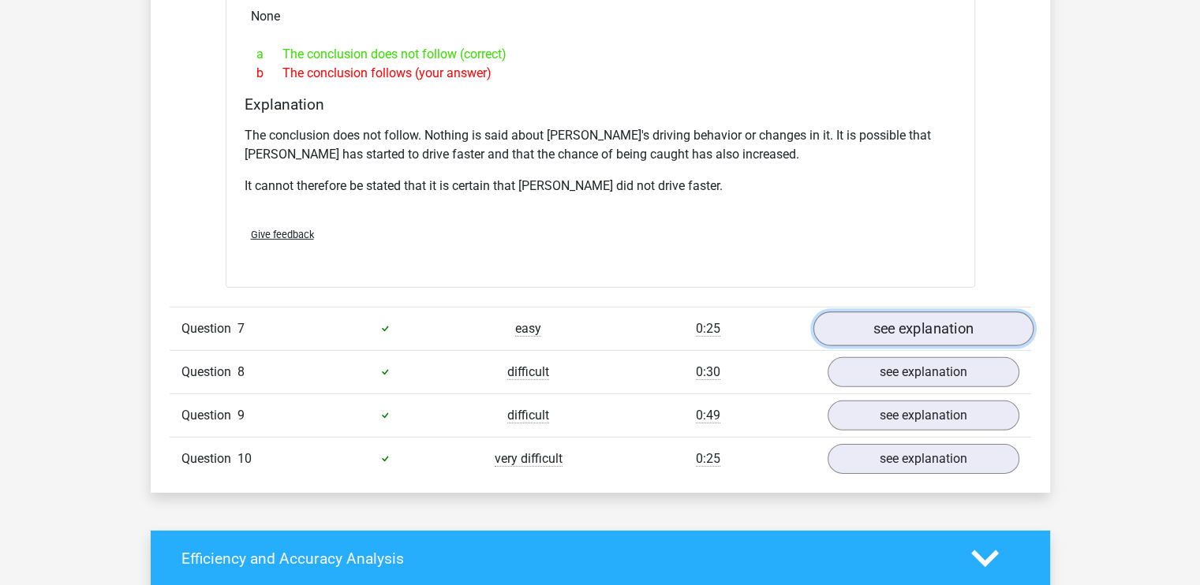
click at [934, 312] on link "see explanation" at bounding box center [923, 329] width 220 height 35
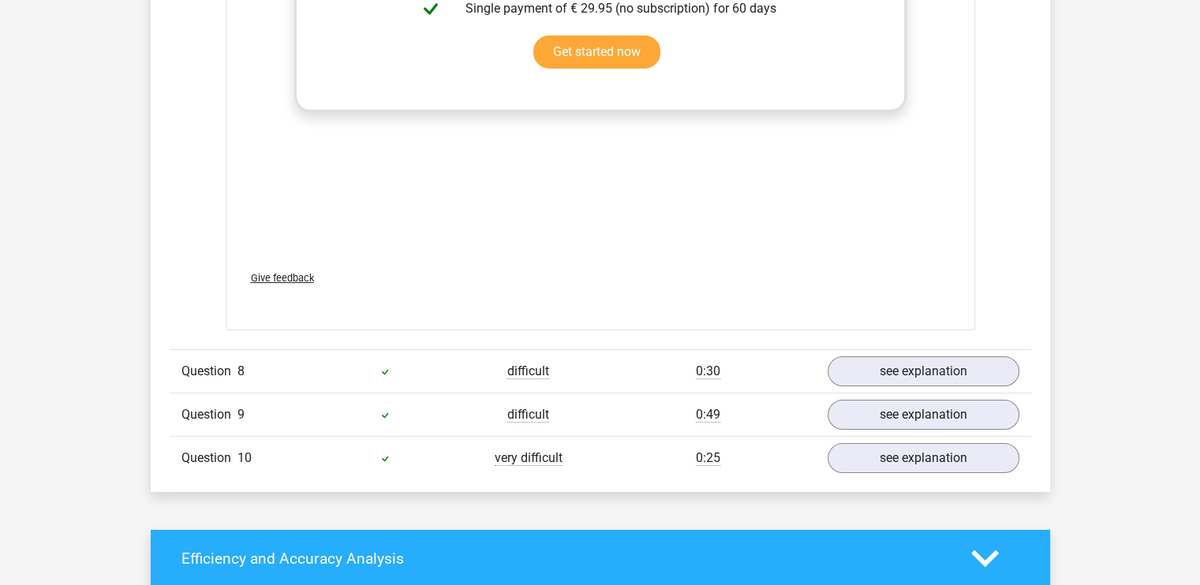
scroll to position [5759, 0]
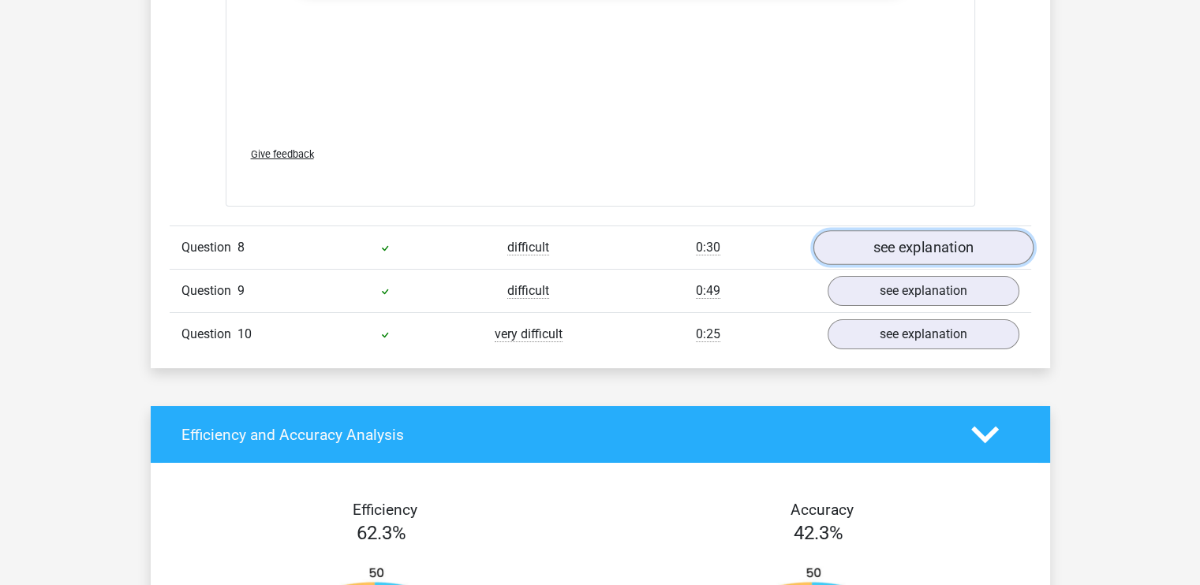
click at [950, 230] on link "see explanation" at bounding box center [923, 247] width 220 height 35
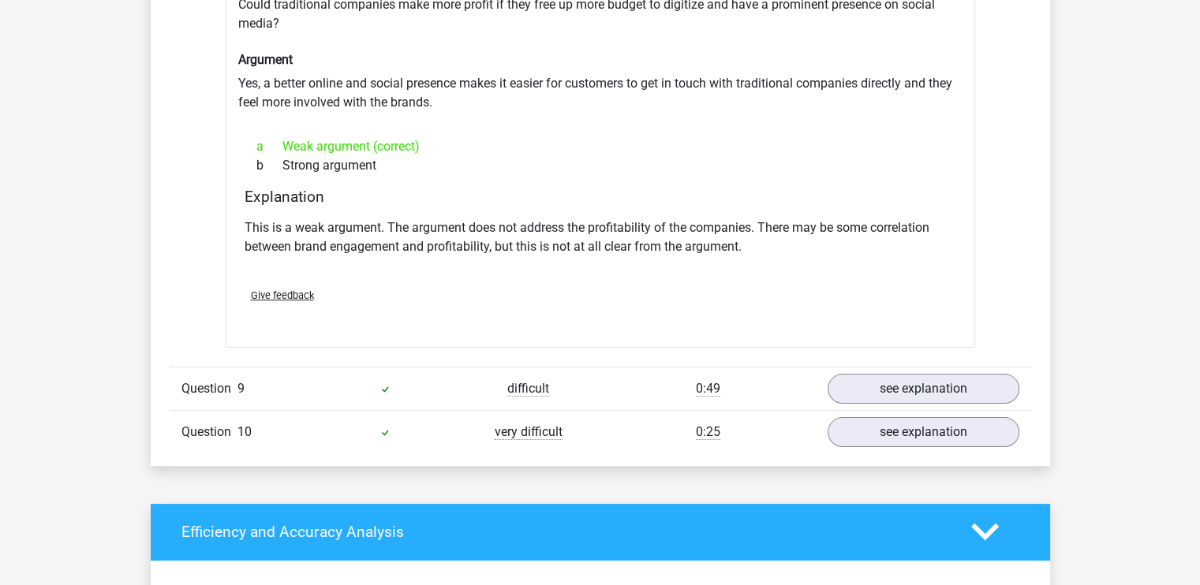
scroll to position [6233, 0]
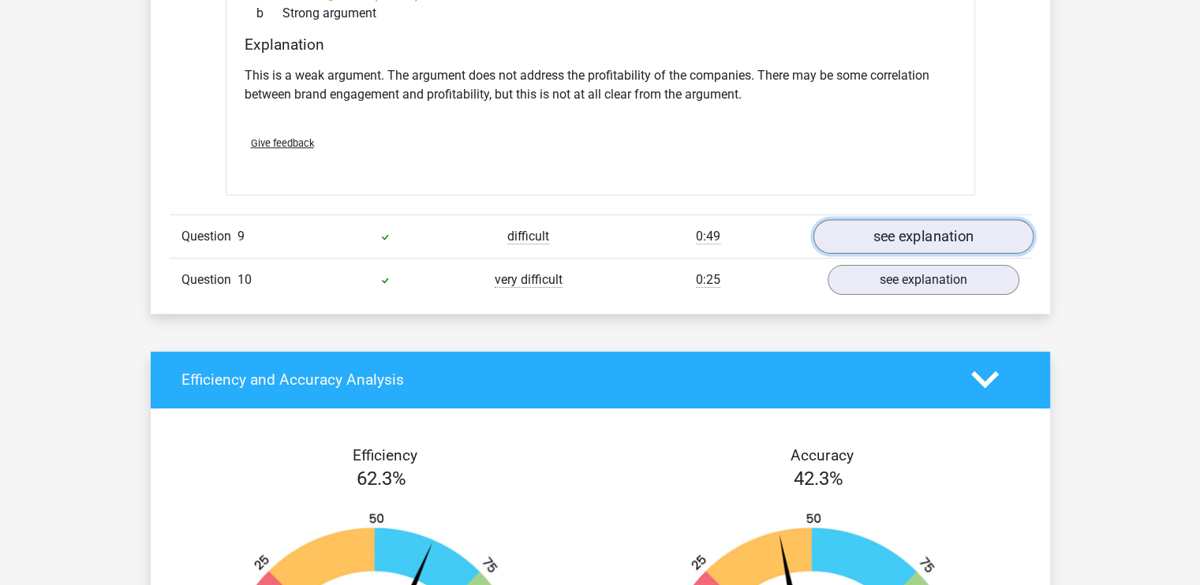
click at [991, 219] on link "see explanation" at bounding box center [923, 236] width 220 height 35
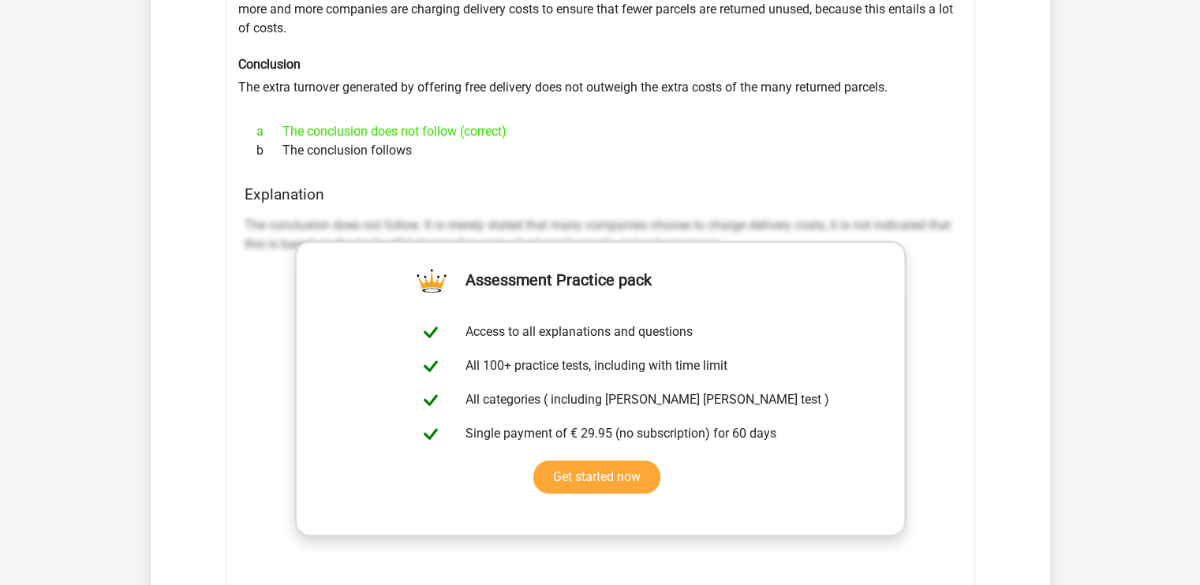
scroll to position [6548, 0]
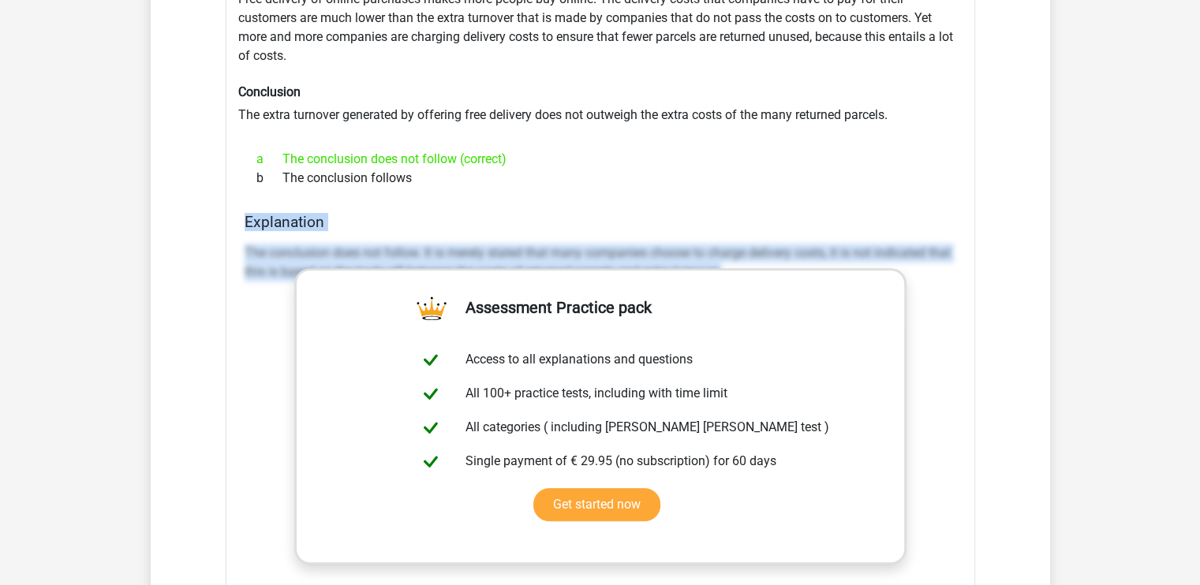
drag, startPoint x: 240, startPoint y: 179, endPoint x: 947, endPoint y: 252, distance: 710.7
click at [947, 252] on div "Explanation The conclusion does not follow. It is merely stated that many compa…" at bounding box center [600, 462] width 724 height 498
copy div "Explanation The conclusion does not follow. It is merely stated that many compa…"
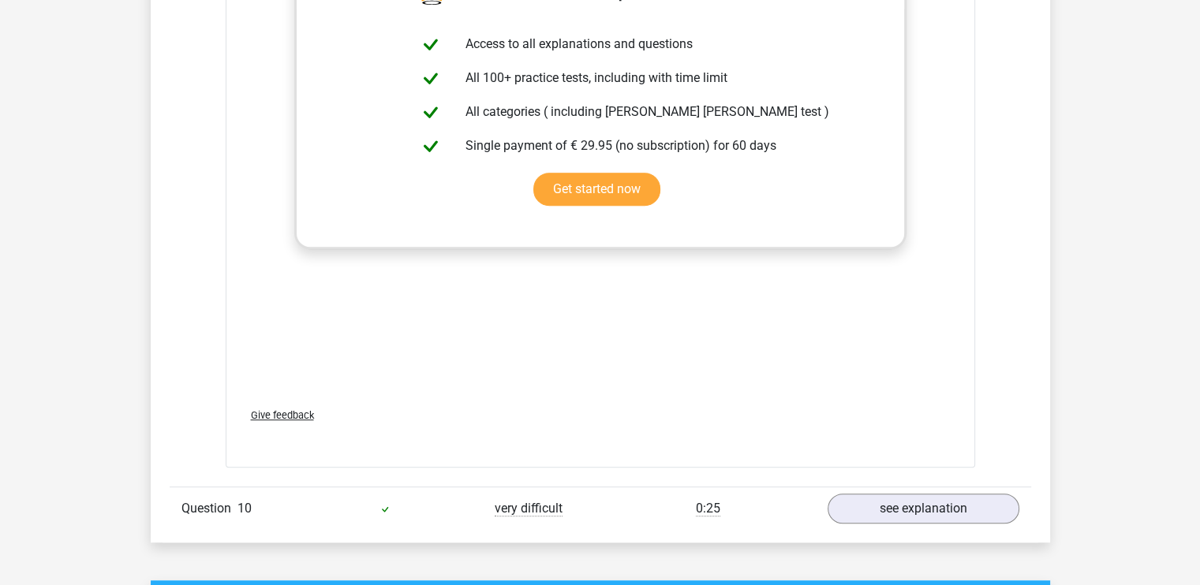
scroll to position [6943, 0]
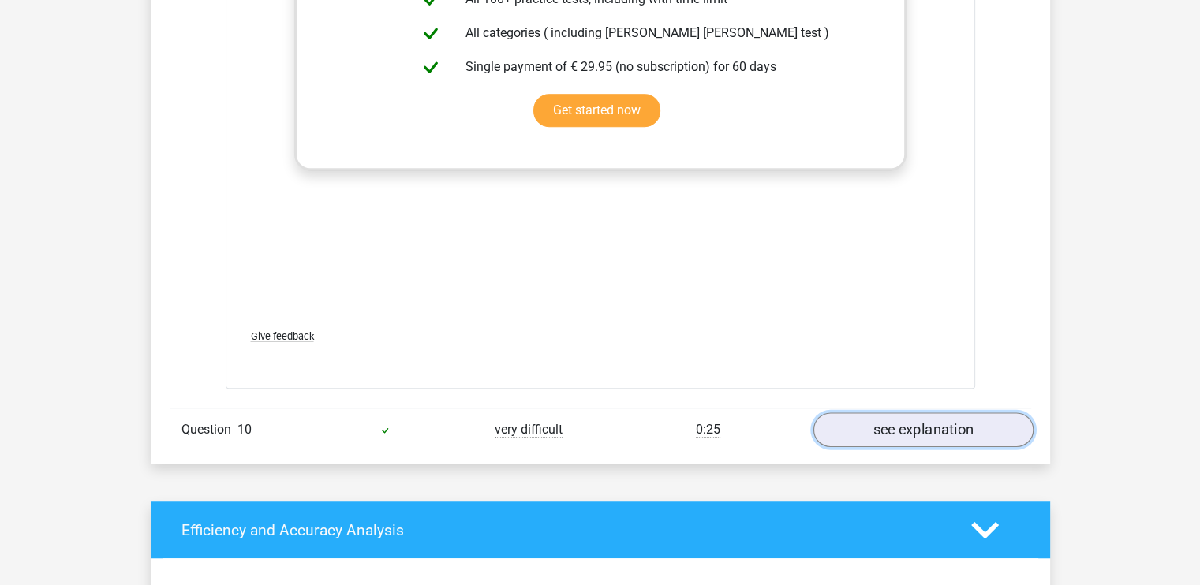
click at [901, 413] on link "see explanation" at bounding box center [923, 430] width 220 height 35
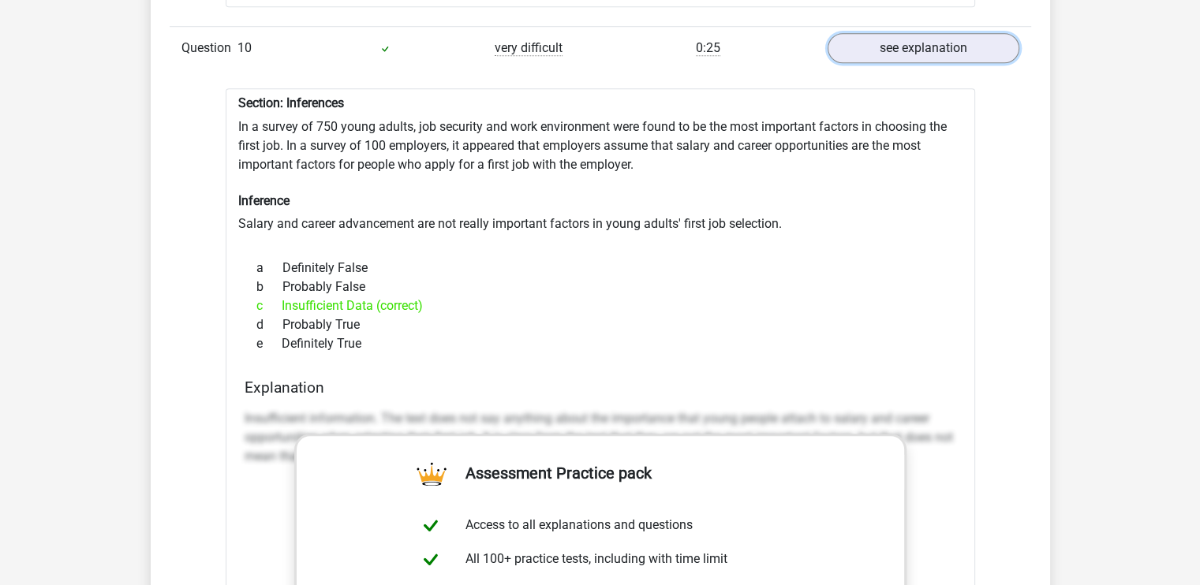
scroll to position [7416, 0]
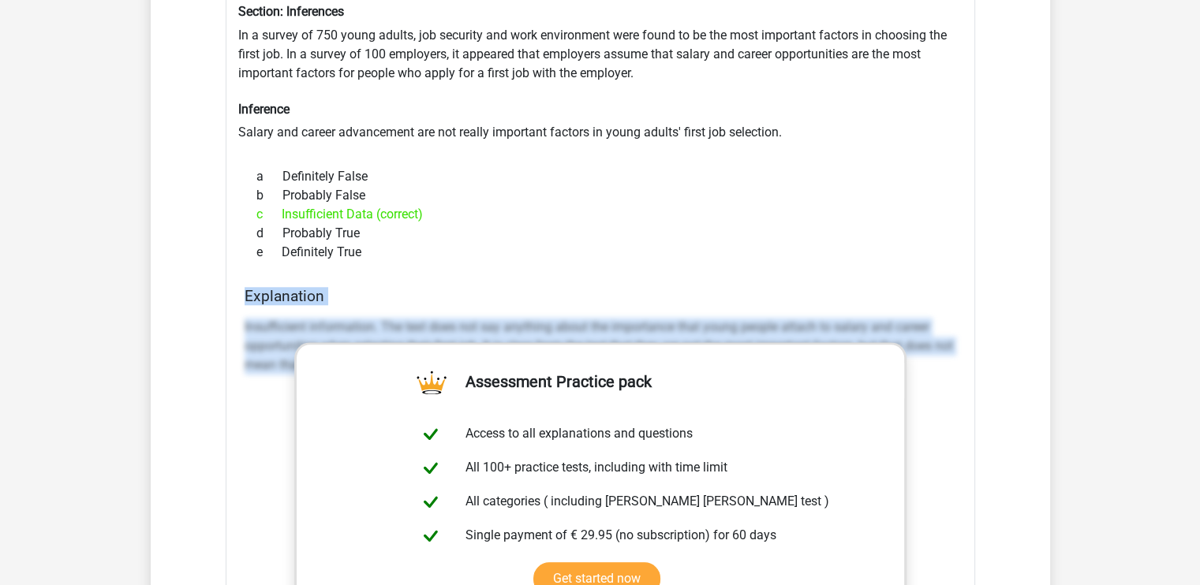
drag, startPoint x: 243, startPoint y: 253, endPoint x: 948, endPoint y: 391, distance: 718.6
click at [948, 391] on div "Explanation Insufficient information. The text does not say anything about the …" at bounding box center [600, 536] width 724 height 498
copy div "Explanation Insufficient information. The text does not say anything about the …"
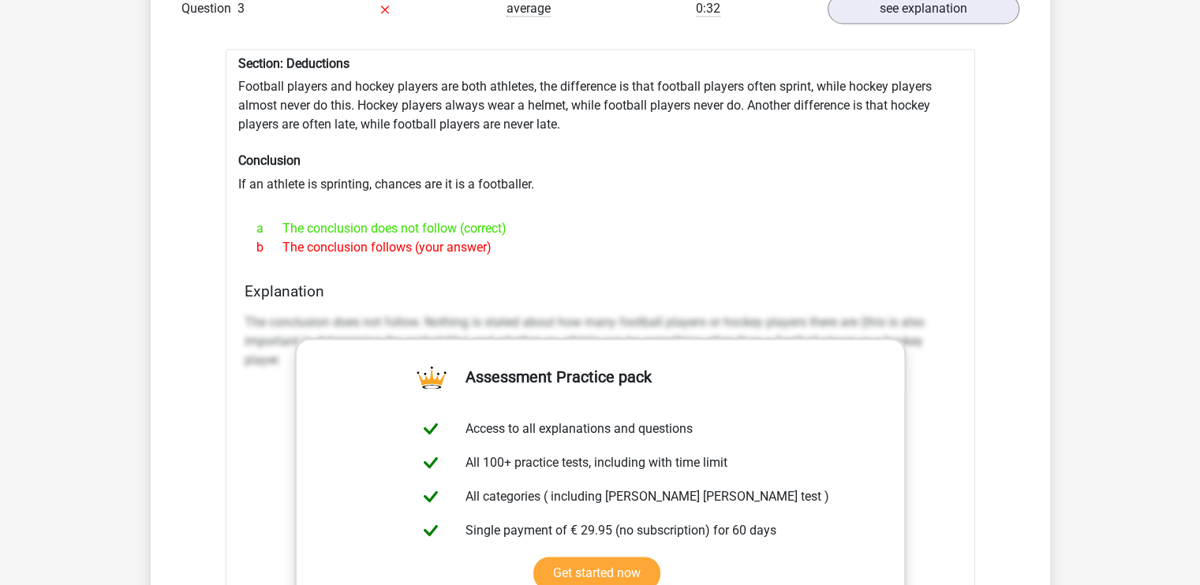
scroll to position [2367, 0]
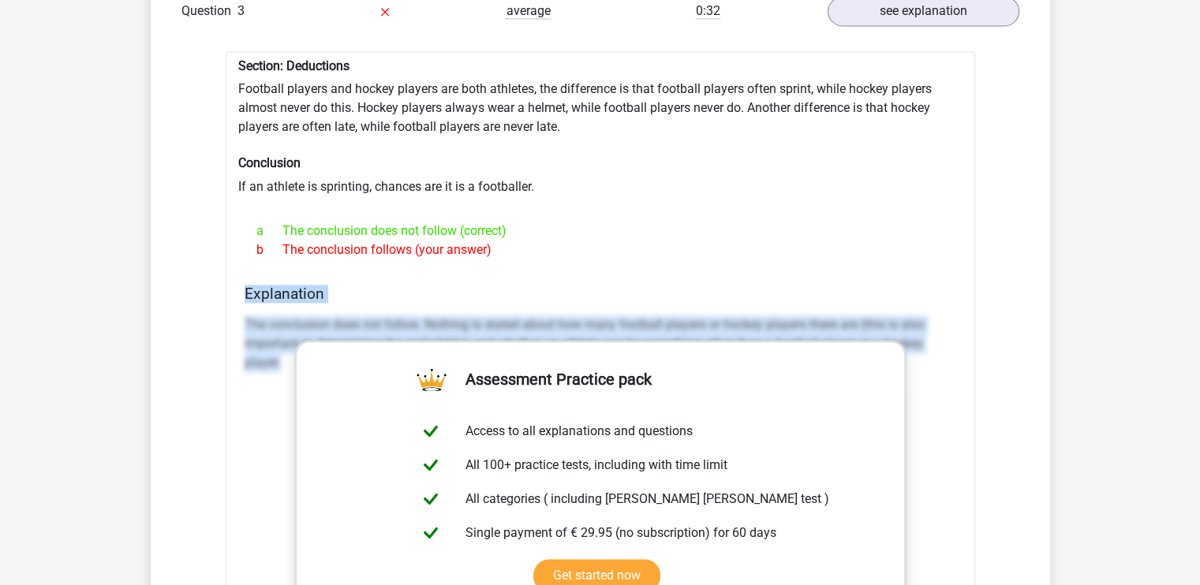
drag, startPoint x: 247, startPoint y: 283, endPoint x: 282, endPoint y: 349, distance: 74.5
click at [282, 349] on div "Explanation The conclusion does not follow. Nothing is stated about how many fo…" at bounding box center [600, 534] width 724 height 498
copy div "Explanation The conclusion does not follow. Nothing is stated about how many fo…"
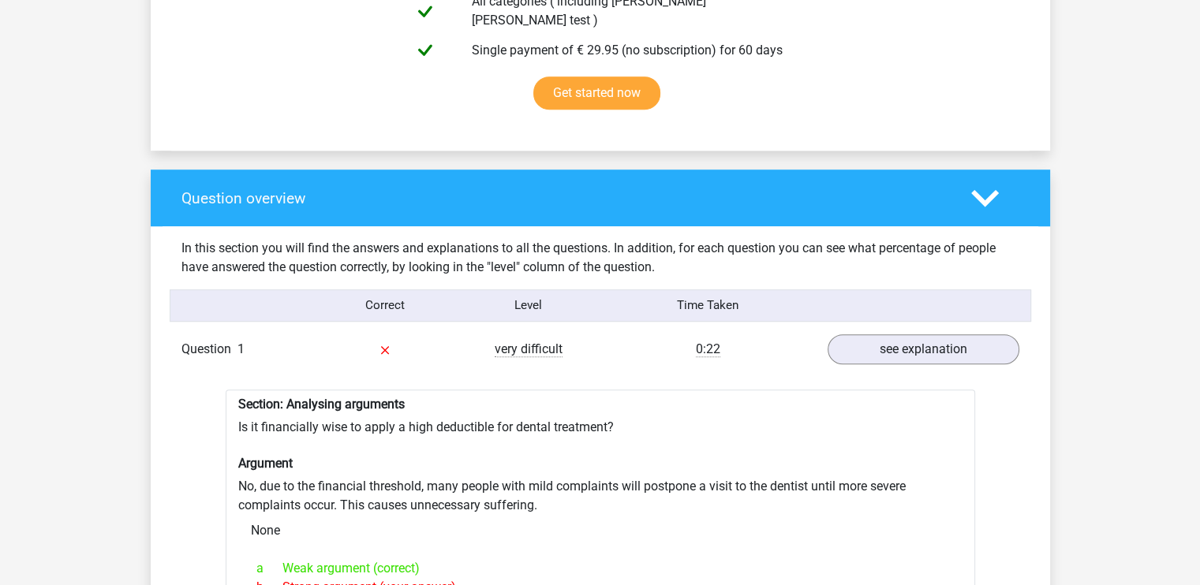
scroll to position [947, 0]
